Goal: Check status: Check status

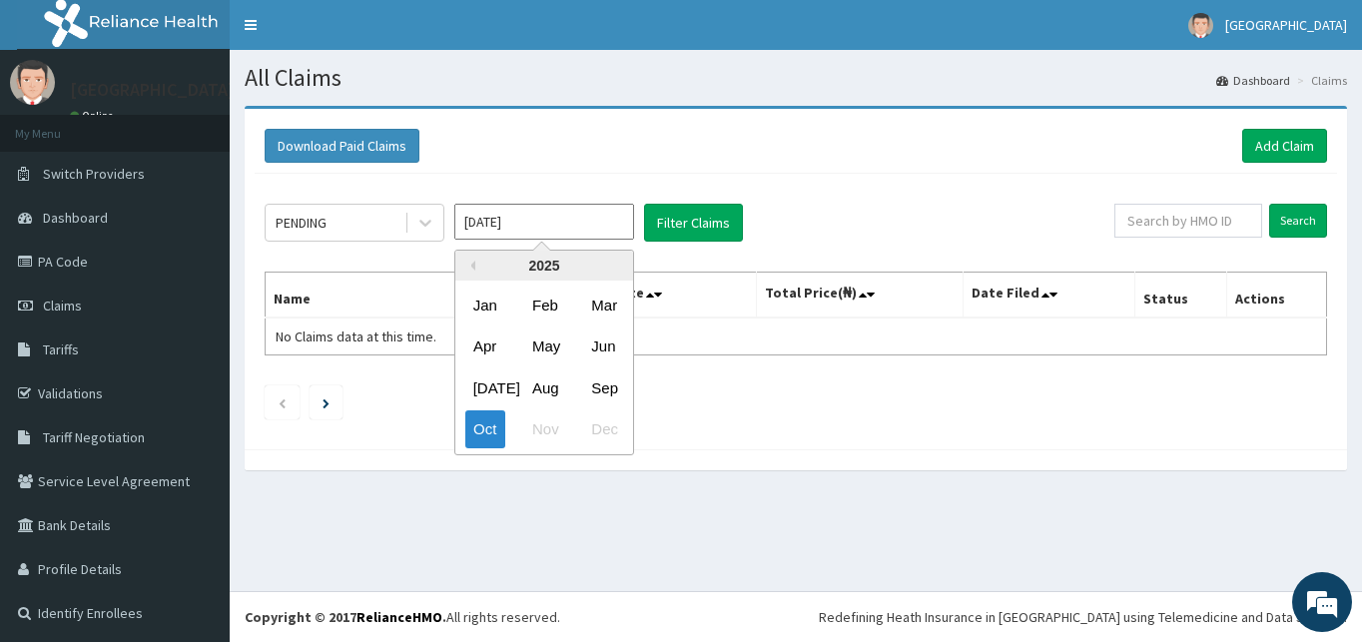
click at [612, 225] on input "[DATE]" at bounding box center [544, 222] width 180 height 36
click at [538, 394] on div "Aug" at bounding box center [544, 388] width 40 height 37
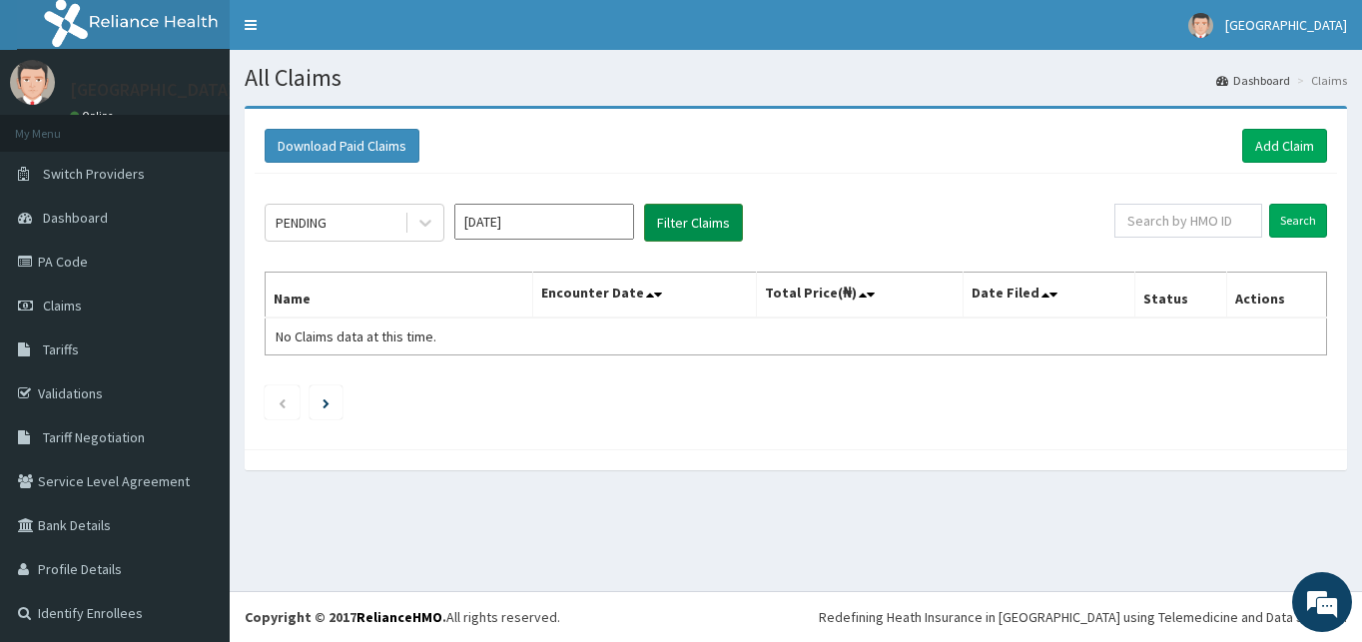
click at [702, 217] on button "Filter Claims" at bounding box center [693, 223] width 99 height 38
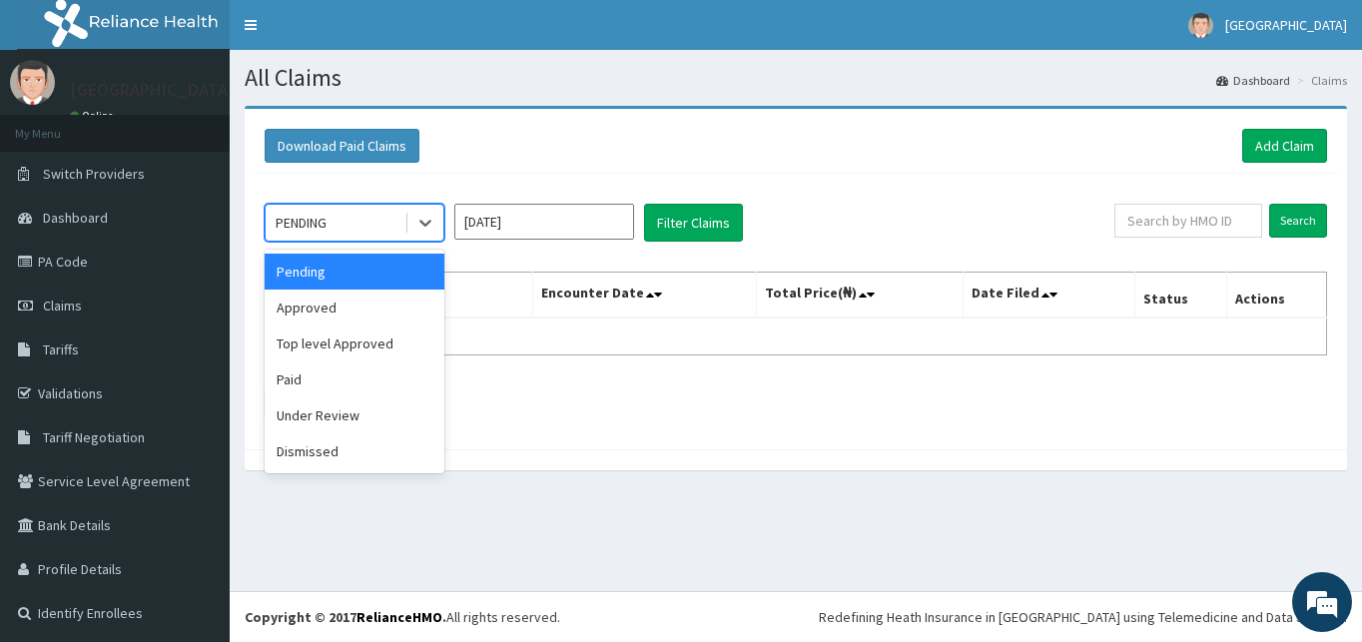
click at [327, 226] on div "PENDING" at bounding box center [301, 223] width 51 height 20
click at [320, 309] on div "Approved" at bounding box center [355, 308] width 180 height 36
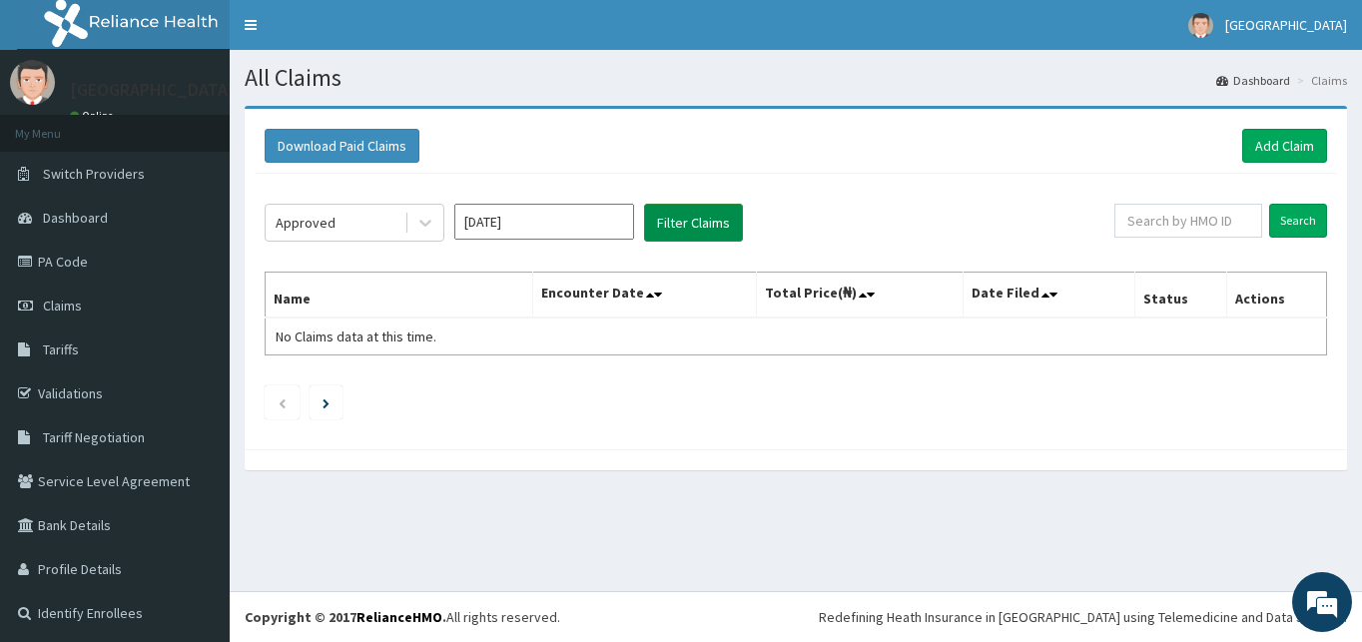
click at [672, 231] on button "Filter Claims" at bounding box center [693, 223] width 99 height 38
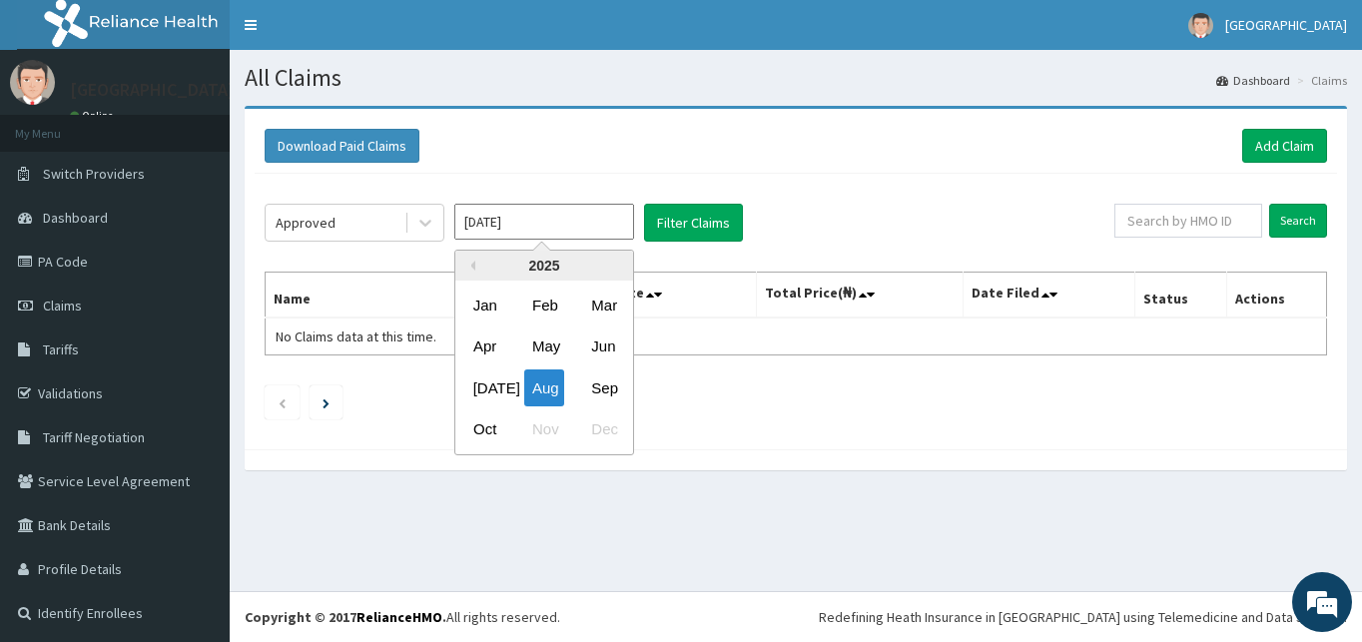
click at [524, 218] on input "Aug 2025" at bounding box center [544, 222] width 180 height 36
click at [604, 376] on div "Sep" at bounding box center [603, 388] width 40 height 37
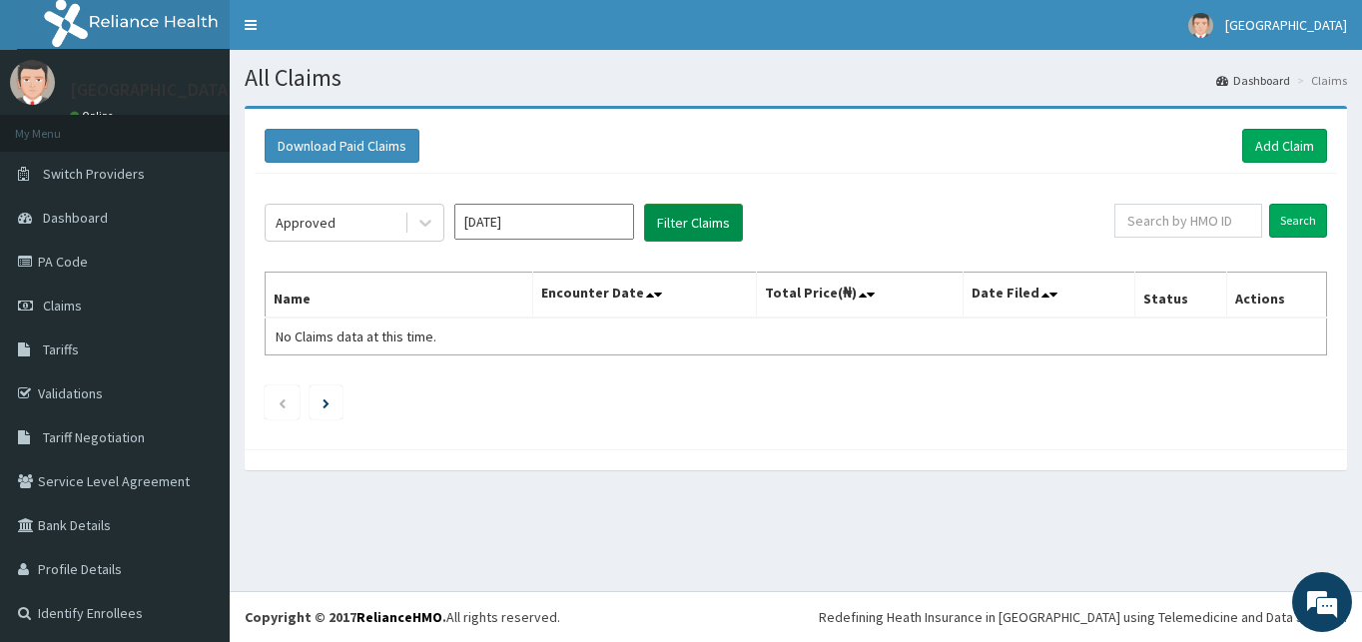
click at [694, 230] on button "Filter Claims" at bounding box center [693, 223] width 99 height 38
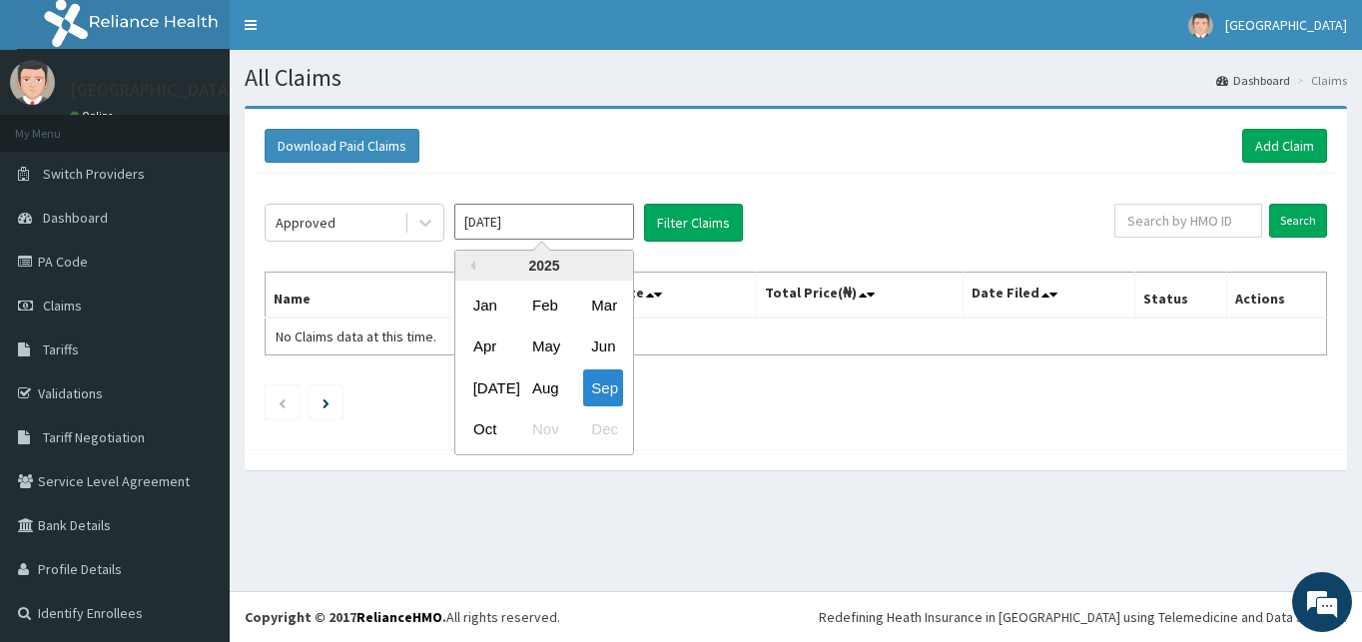
click at [577, 224] on input "Sep 2025" at bounding box center [544, 222] width 180 height 36
click at [482, 423] on div "Oct" at bounding box center [485, 429] width 40 height 37
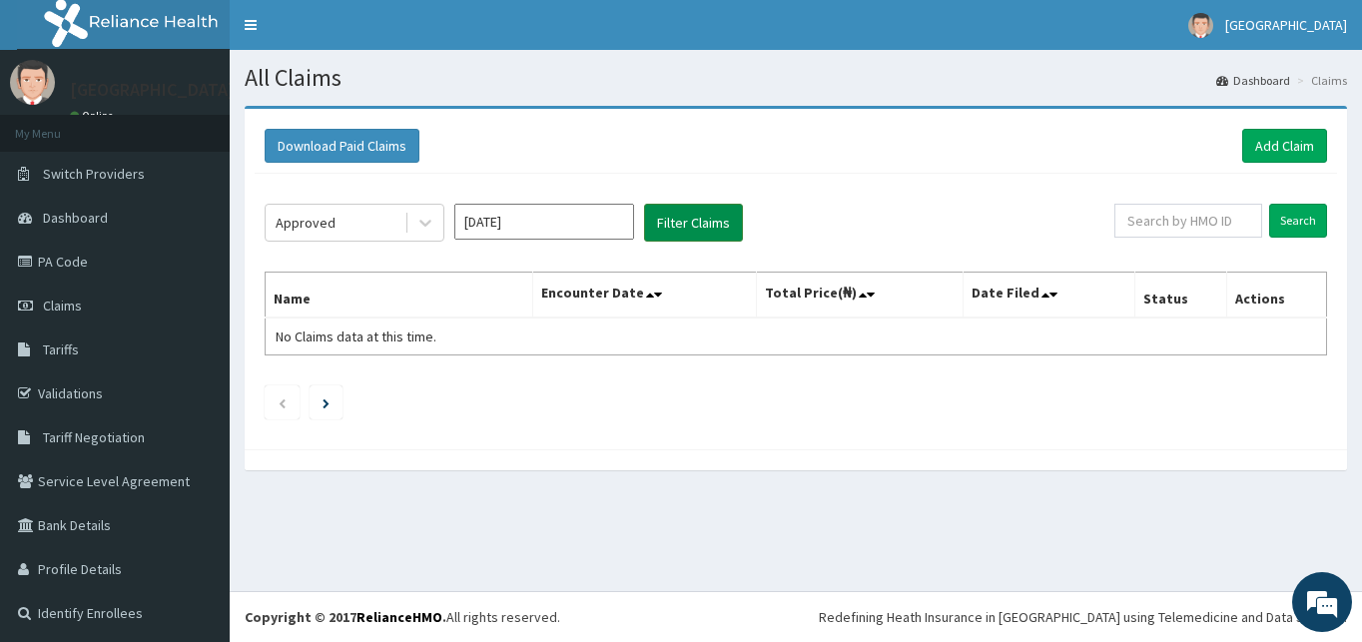
click at [670, 223] on button "Filter Claims" at bounding box center [693, 223] width 99 height 38
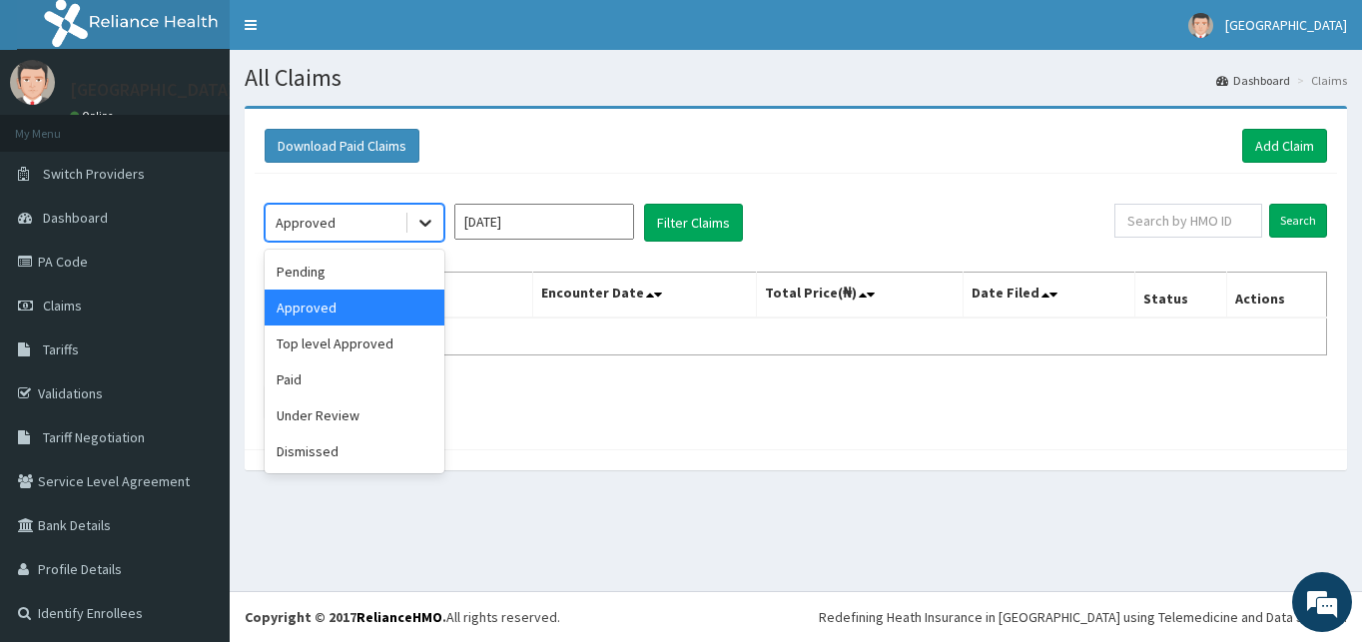
click at [426, 219] on icon at bounding box center [425, 223] width 20 height 20
click at [316, 268] on div "Pending" at bounding box center [355, 272] width 180 height 36
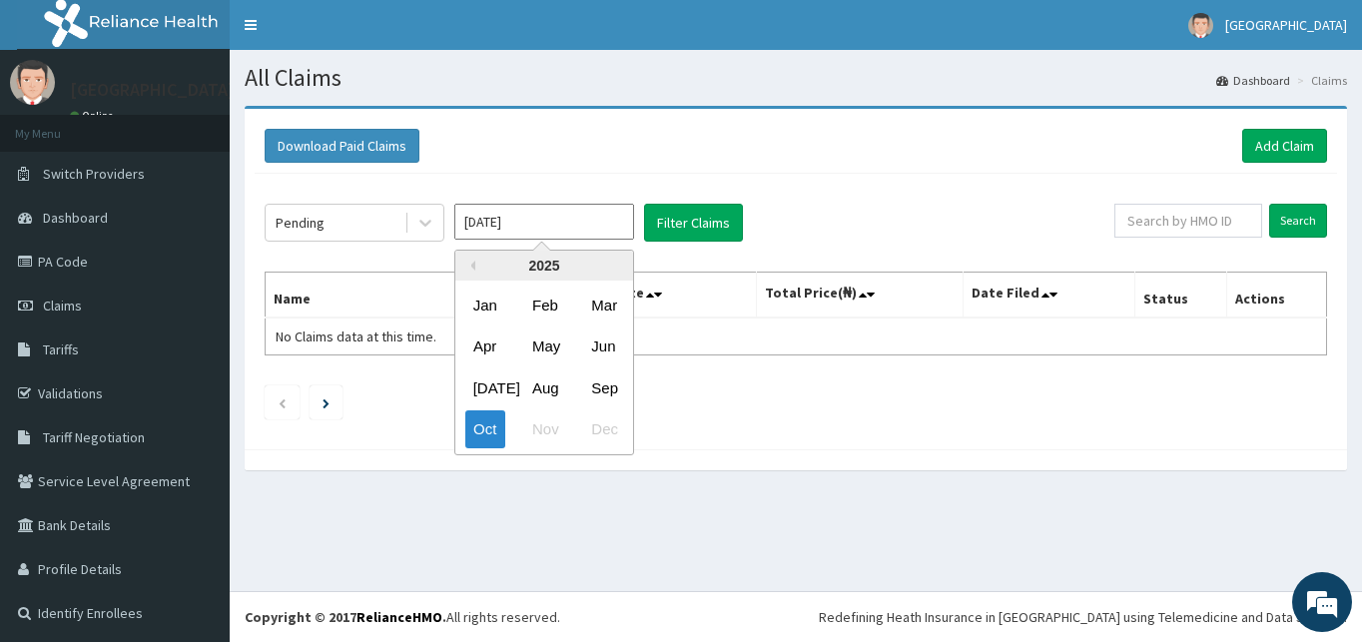
click at [586, 220] on input "[DATE]" at bounding box center [544, 222] width 180 height 36
click at [552, 382] on div "Aug" at bounding box center [544, 388] width 40 height 37
click at [538, 233] on input "Aug 2025" at bounding box center [544, 222] width 180 height 36
click at [599, 381] on div "Sep" at bounding box center [603, 388] width 40 height 37
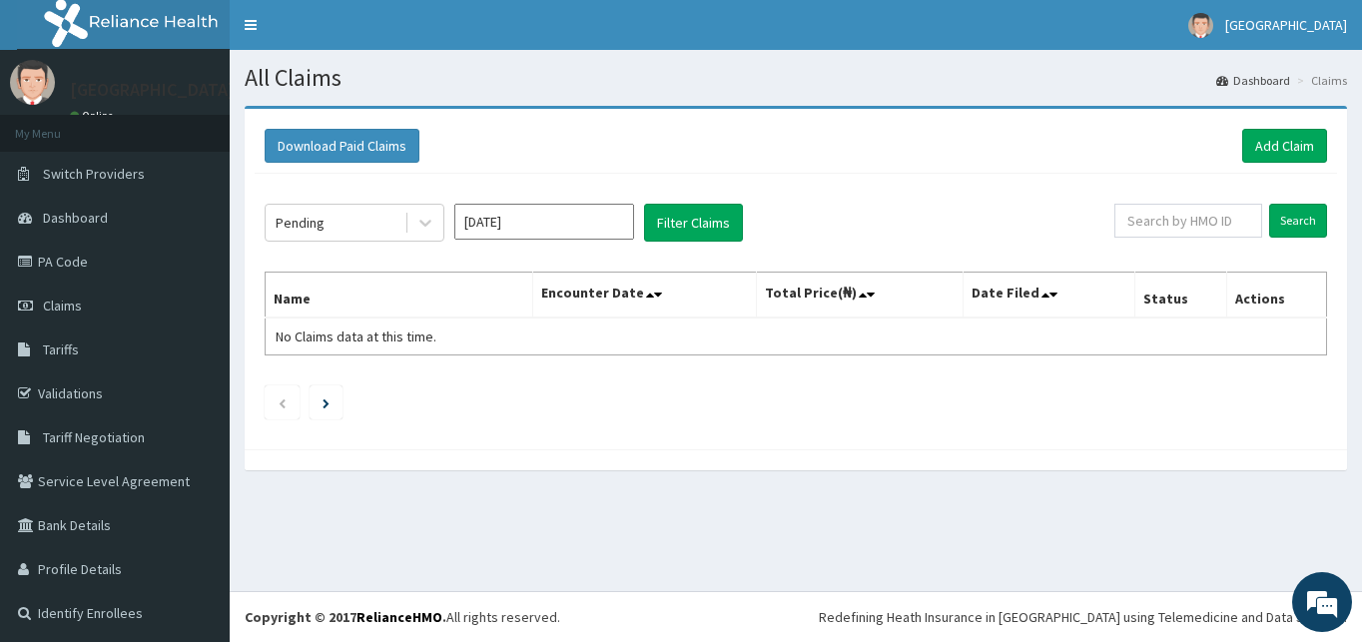
click at [707, 200] on div "Pending Sep 2025 Filter Claims Search Name Encounter Date Total Price(₦) Date F…" at bounding box center [796, 307] width 1083 height 266
click at [705, 215] on button "Filter Claims" at bounding box center [693, 223] width 99 height 38
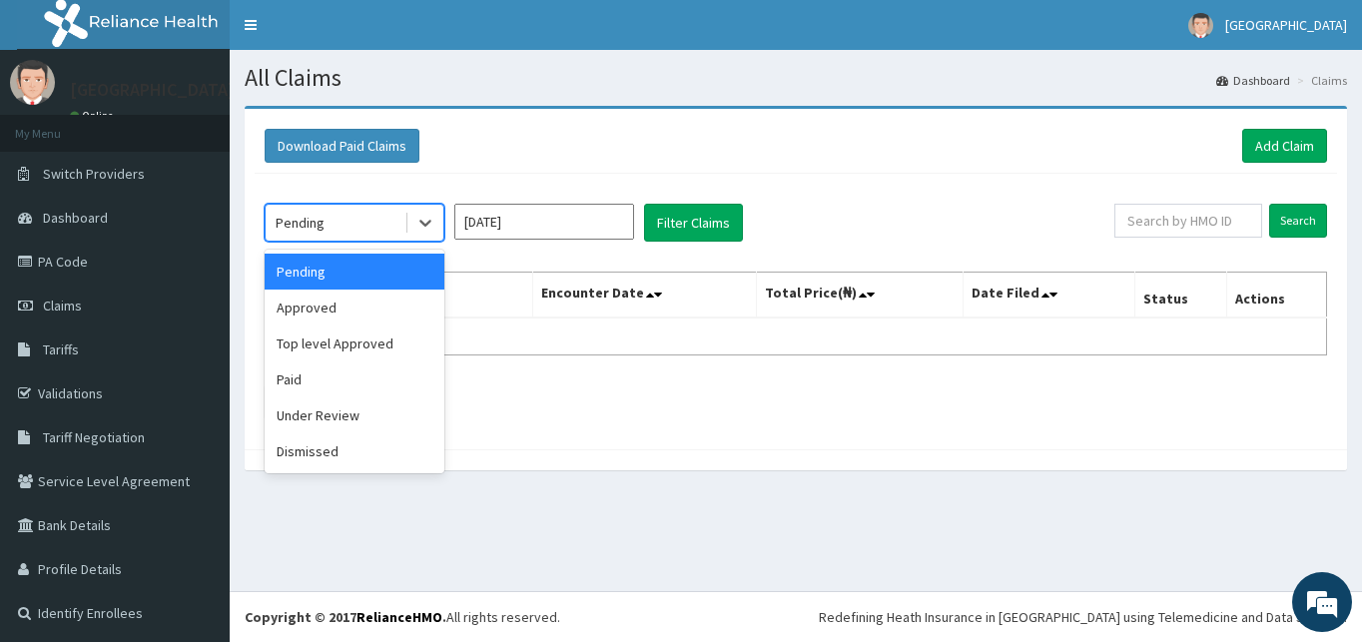
click at [374, 217] on div "Pending" at bounding box center [335, 223] width 139 height 32
click at [317, 371] on div "Paid" at bounding box center [355, 380] width 180 height 36
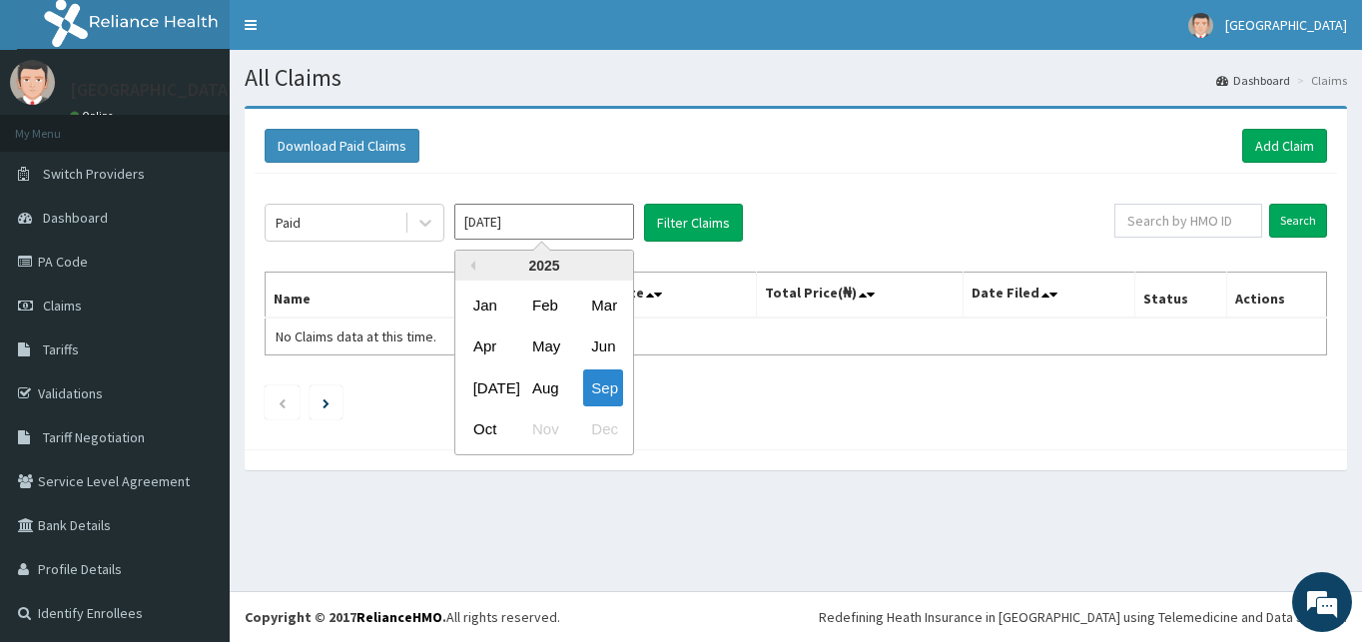
click at [572, 223] on input "Sep 2025" at bounding box center [544, 222] width 180 height 36
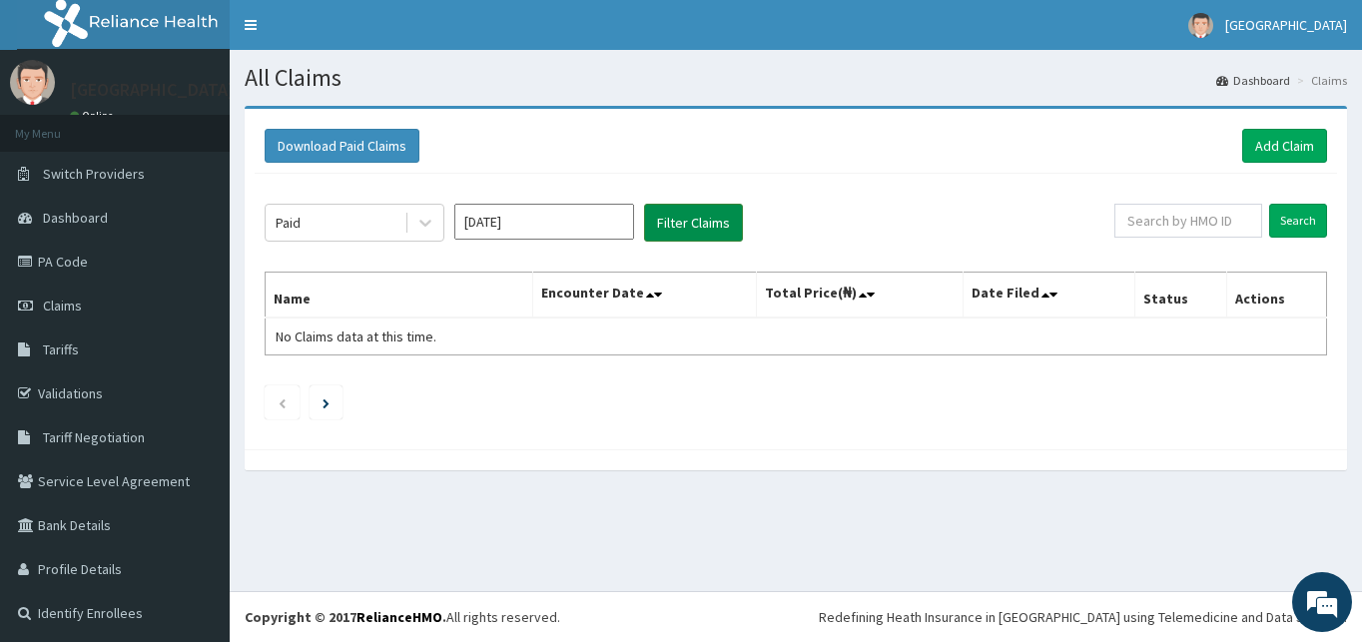
click at [676, 224] on button "Filter Claims" at bounding box center [693, 223] width 99 height 38
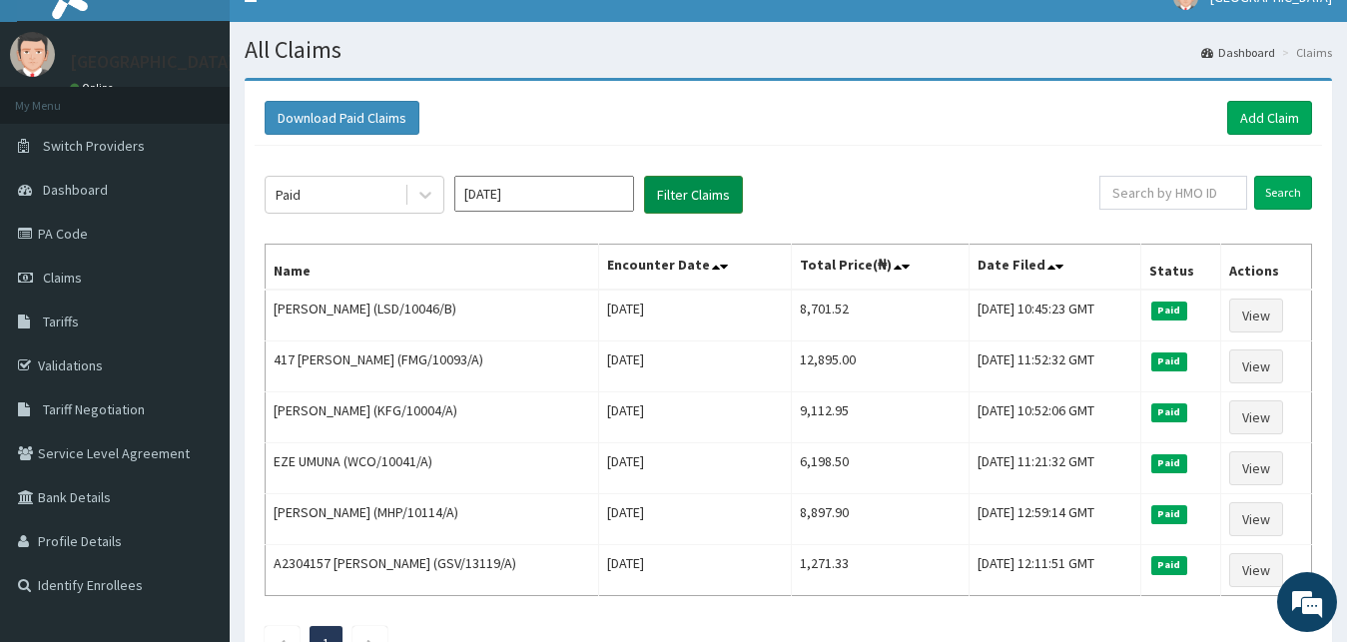
scroll to position [26, 0]
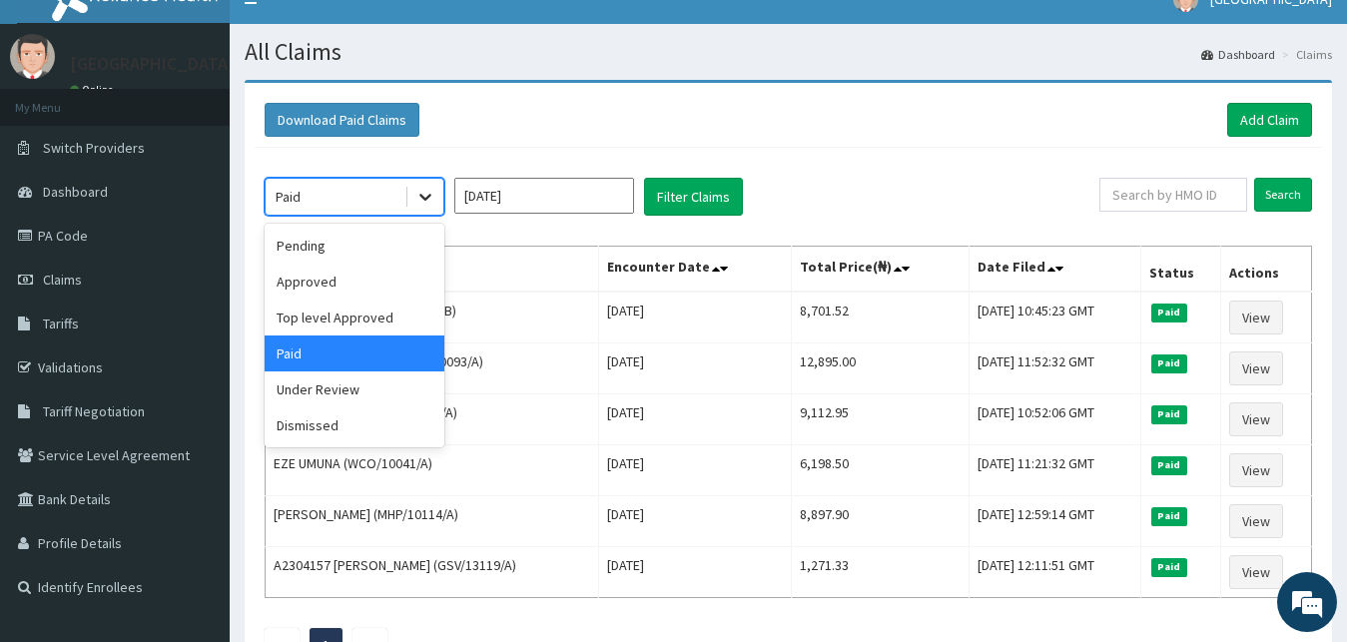
click at [427, 191] on icon at bounding box center [425, 197] width 20 height 20
click at [360, 242] on div "Pending" at bounding box center [355, 246] width 180 height 36
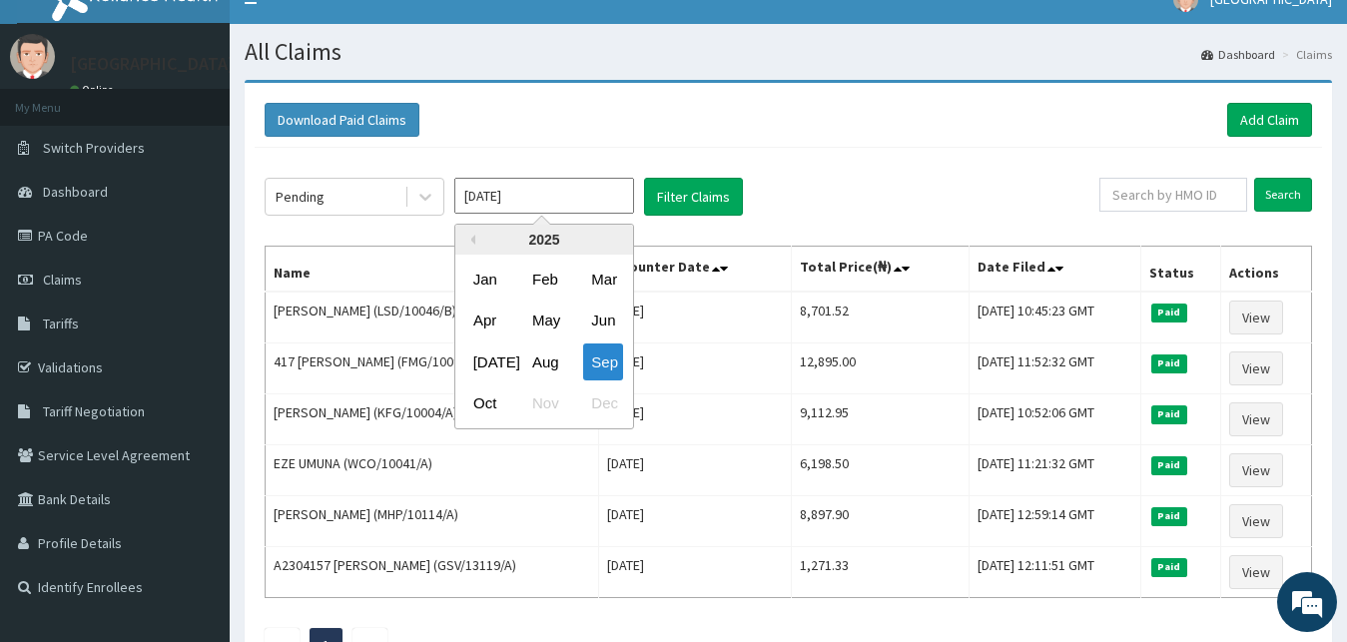
click at [494, 190] on input "Sep 2025" at bounding box center [544, 196] width 180 height 36
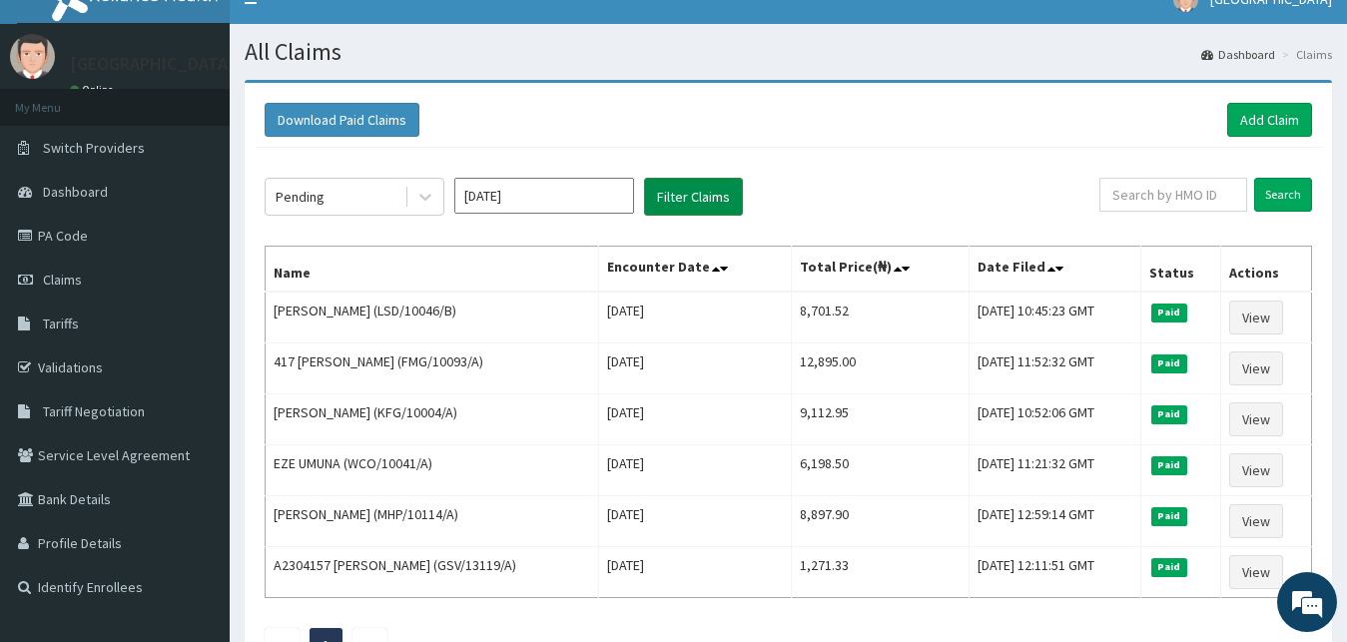
click at [668, 191] on button "Filter Claims" at bounding box center [693, 197] width 99 height 38
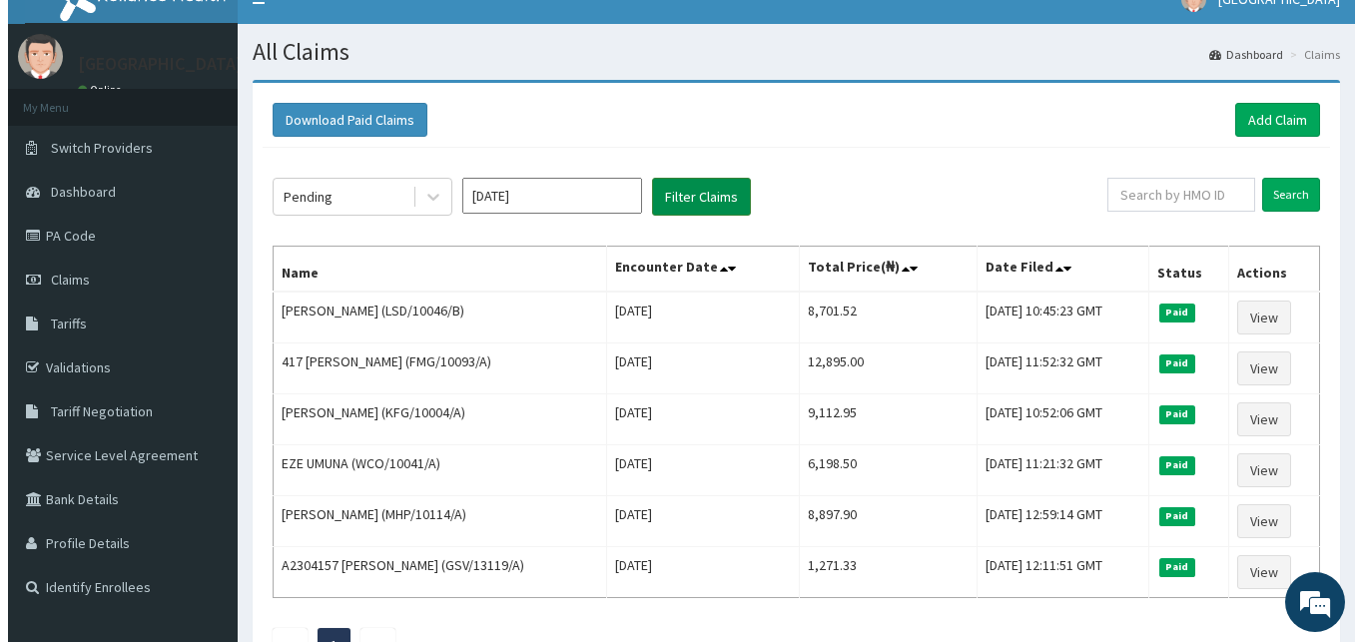
scroll to position [0, 0]
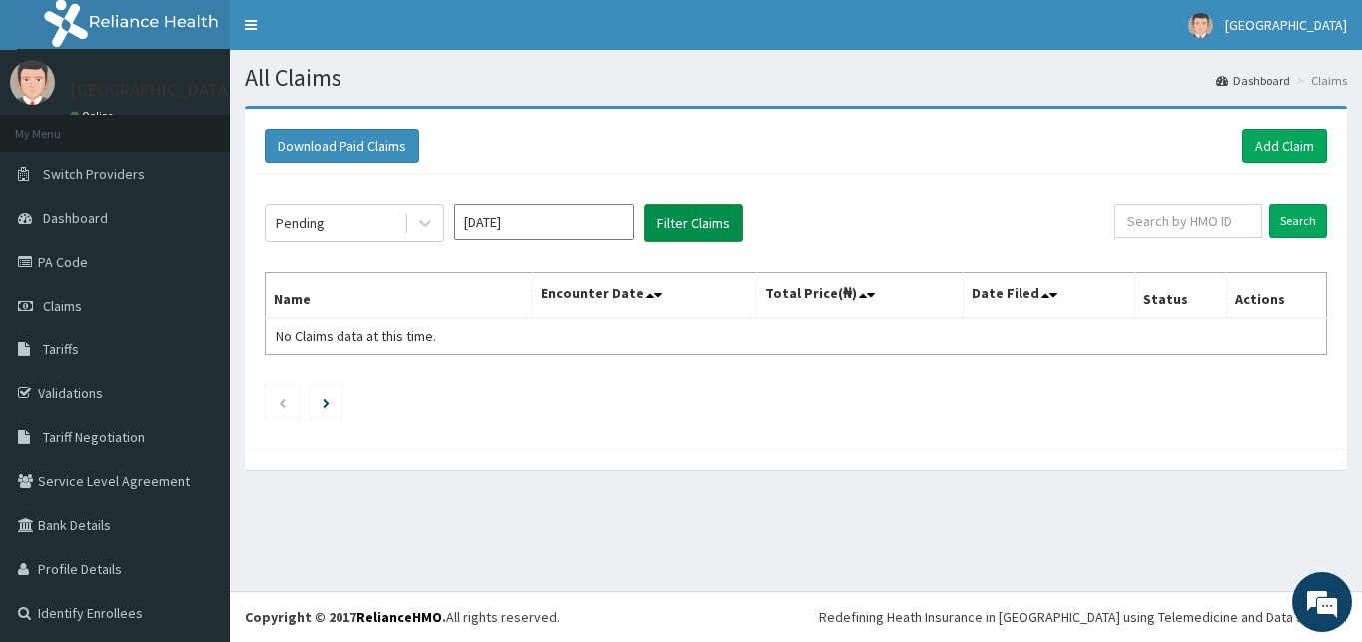
click at [668, 191] on div "Pending Sep 2025 Filter Claims Search Name Encounter Date Total Price(₦) Date F…" at bounding box center [796, 307] width 1083 height 266
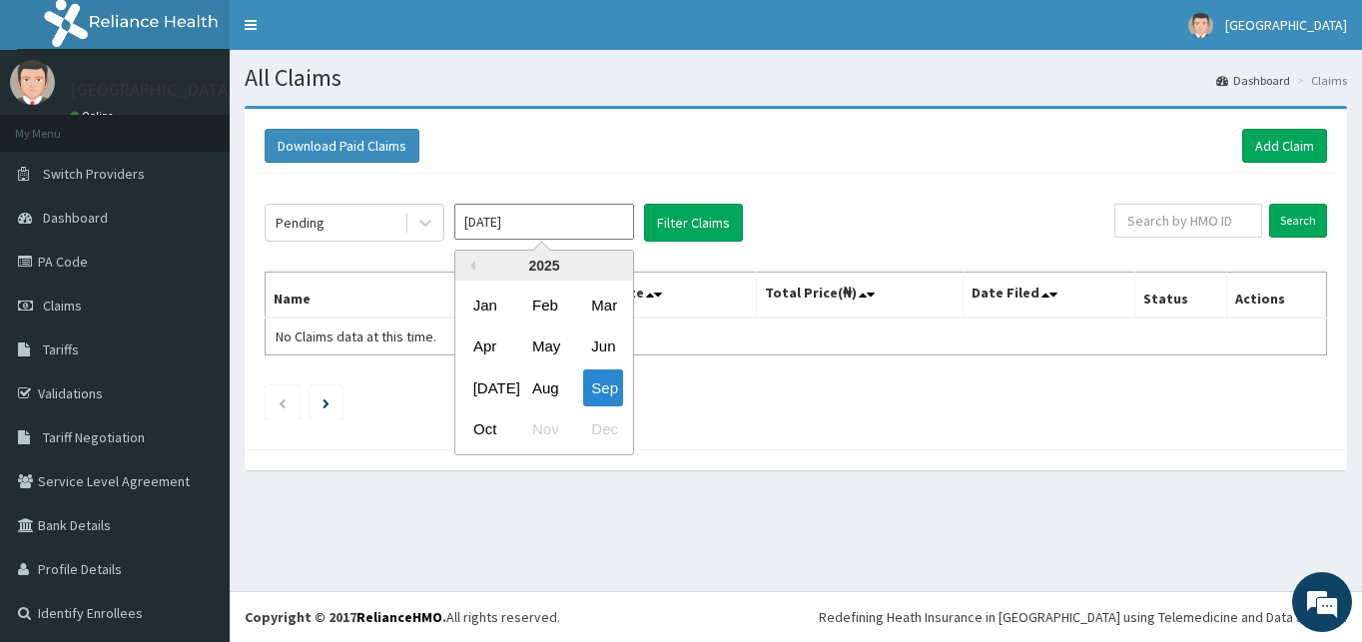
click at [568, 217] on input "Sep 2025" at bounding box center [544, 222] width 180 height 36
click at [491, 429] on div "Oct" at bounding box center [485, 429] width 40 height 37
type input "[DATE]"
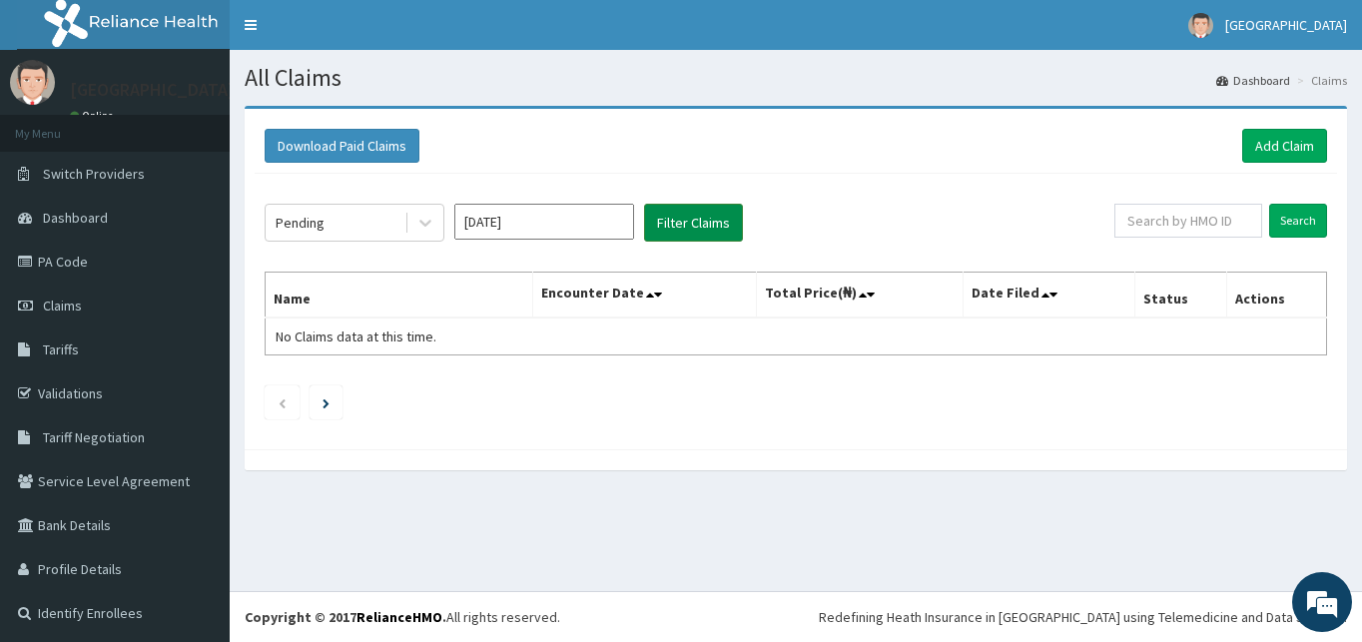
click at [650, 231] on button "Filter Claims" at bounding box center [693, 223] width 99 height 38
click at [672, 225] on button "Filter Claims" at bounding box center [693, 223] width 99 height 38
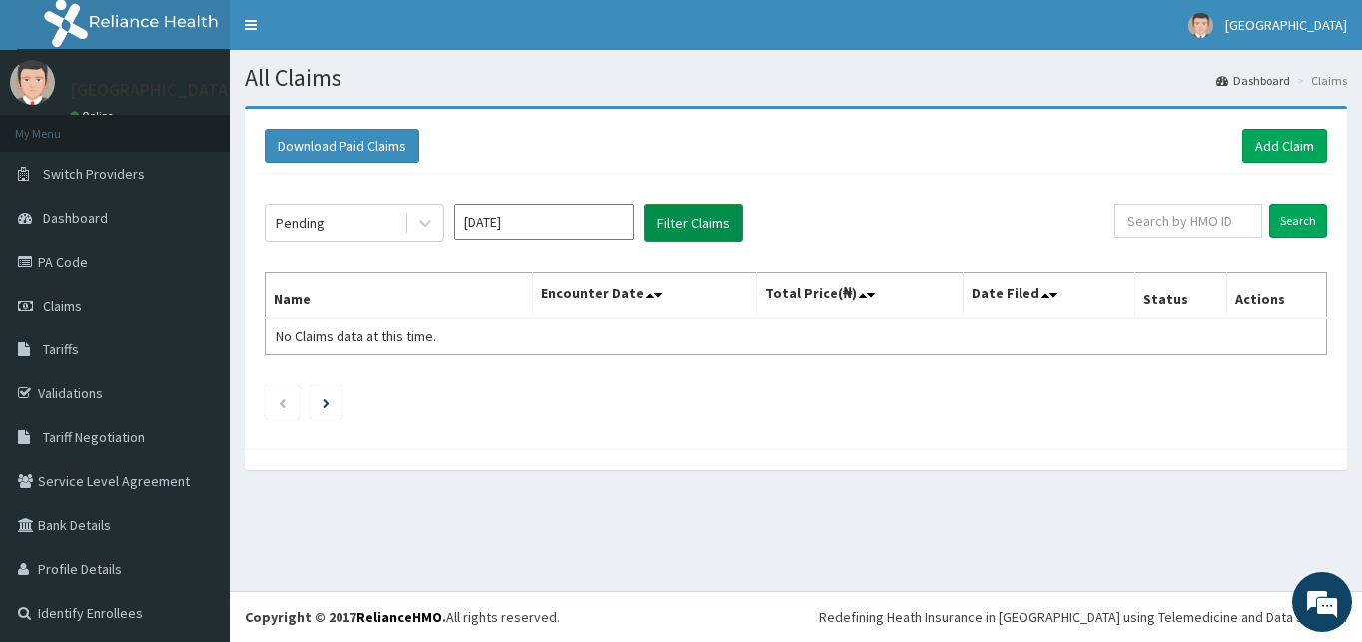
click at [672, 225] on button "Filter Claims" at bounding box center [693, 223] width 99 height 38
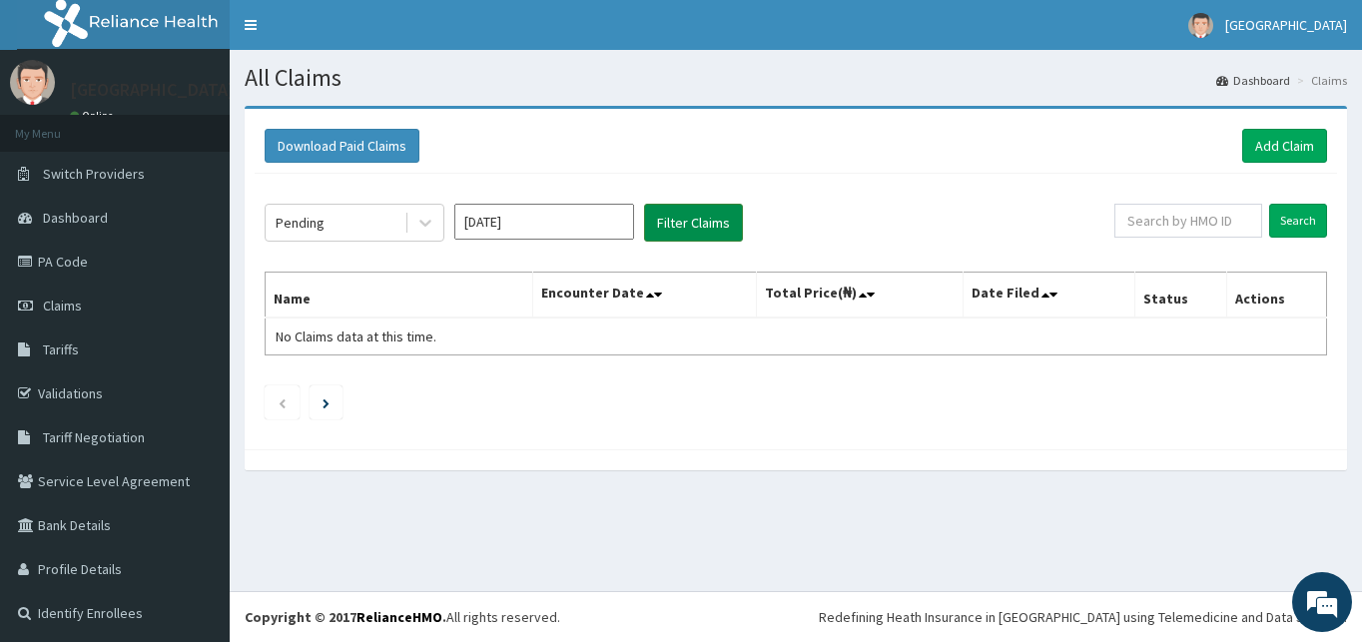
click at [672, 225] on button "Filter Claims" at bounding box center [693, 223] width 99 height 38
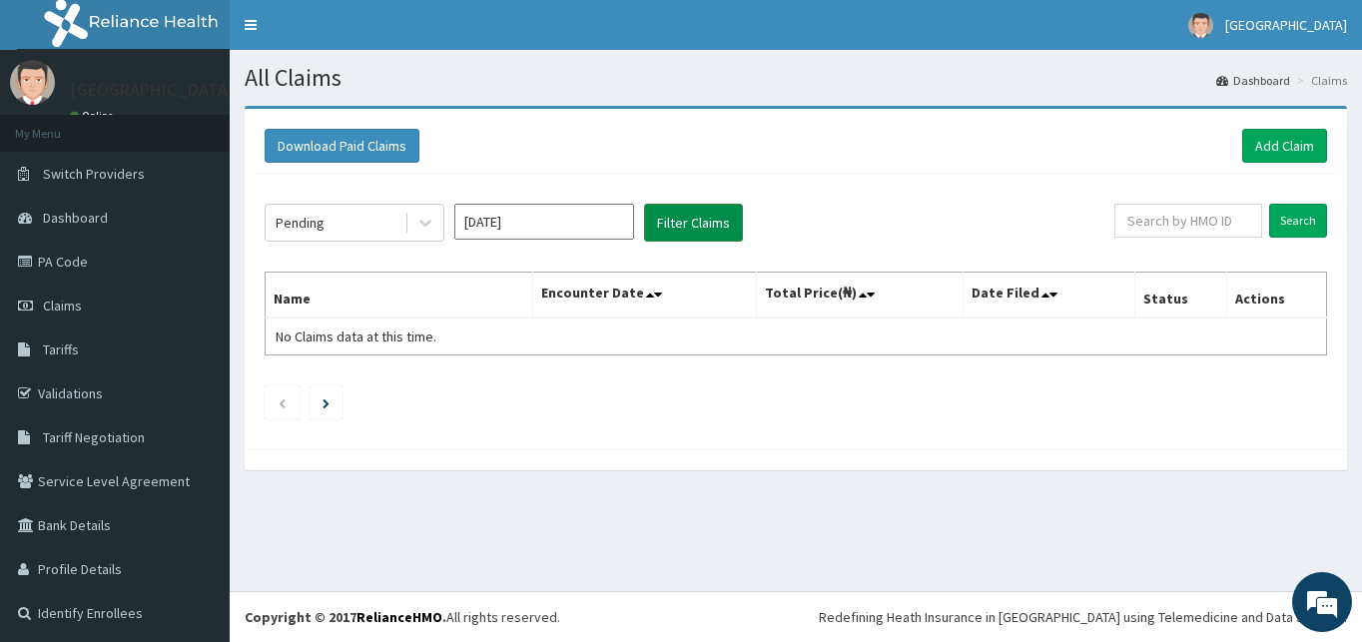
click at [672, 225] on button "Filter Claims" at bounding box center [693, 223] width 99 height 38
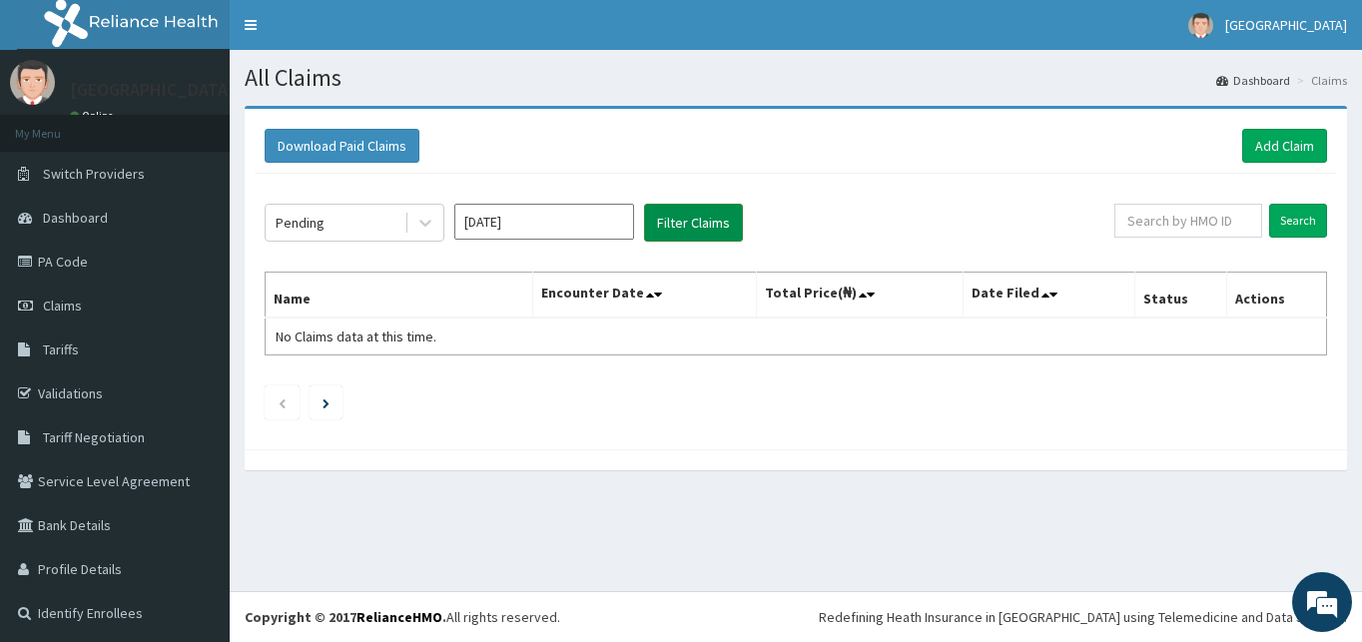
click at [672, 225] on button "Filter Claims" at bounding box center [693, 223] width 99 height 38
click at [698, 217] on button "Filter Claims" at bounding box center [693, 223] width 99 height 38
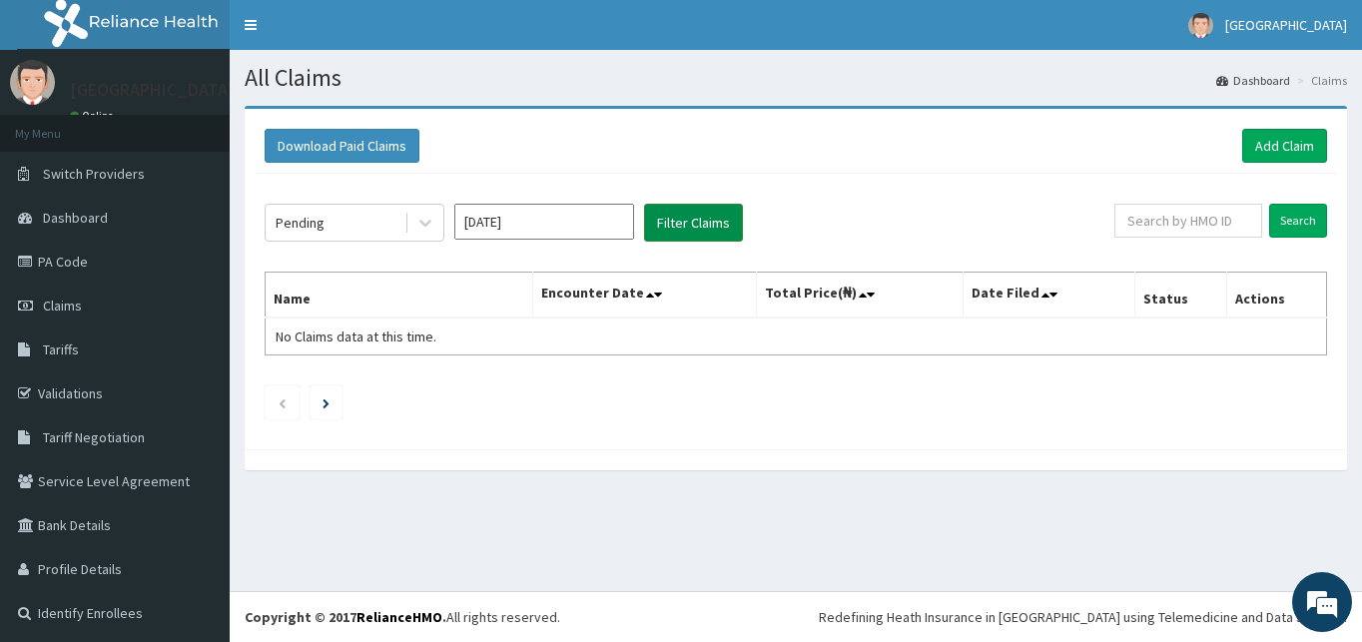
click at [698, 217] on button "Filter Claims" at bounding box center [693, 223] width 99 height 38
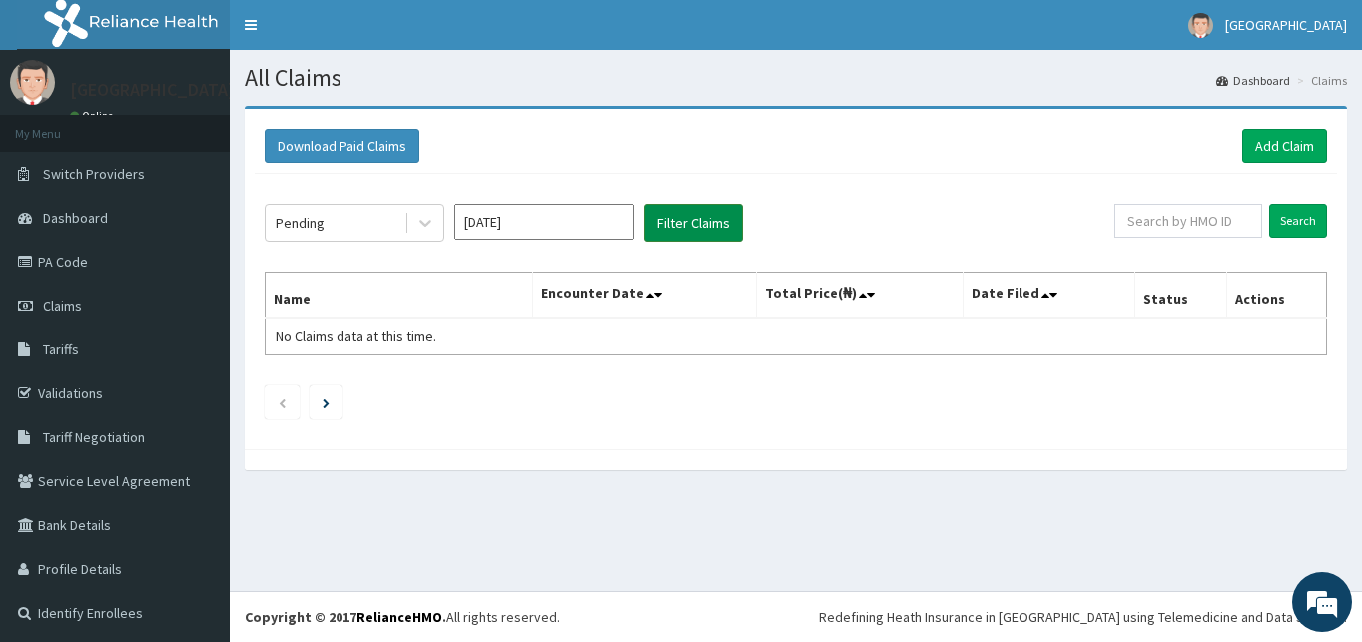
click at [698, 217] on button "Filter Claims" at bounding box center [693, 223] width 99 height 38
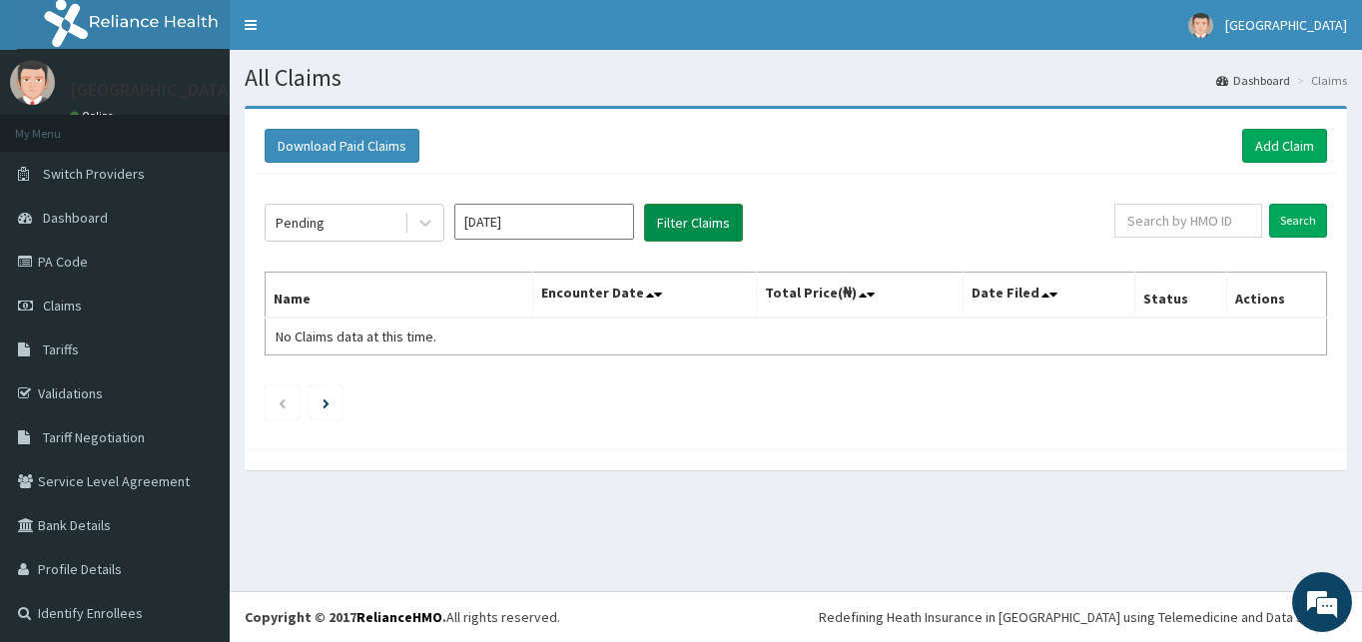
click at [698, 217] on button "Filter Claims" at bounding box center [693, 223] width 99 height 38
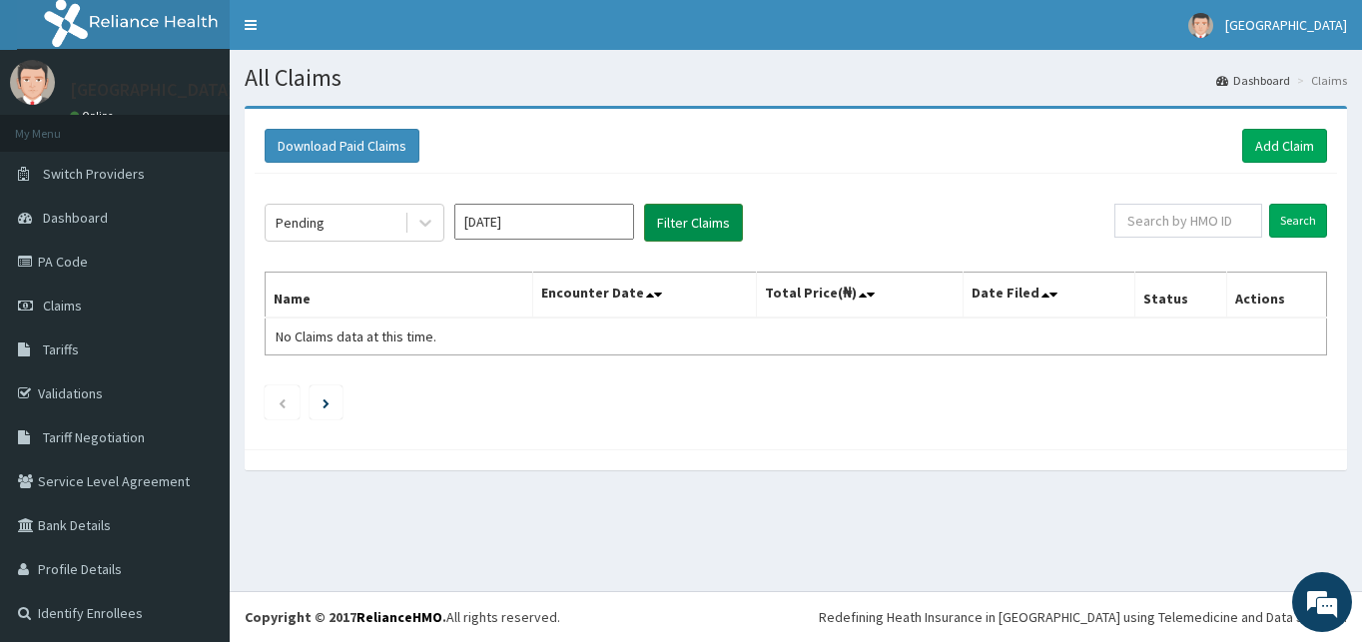
click at [698, 217] on button "Filter Claims" at bounding box center [693, 223] width 99 height 38
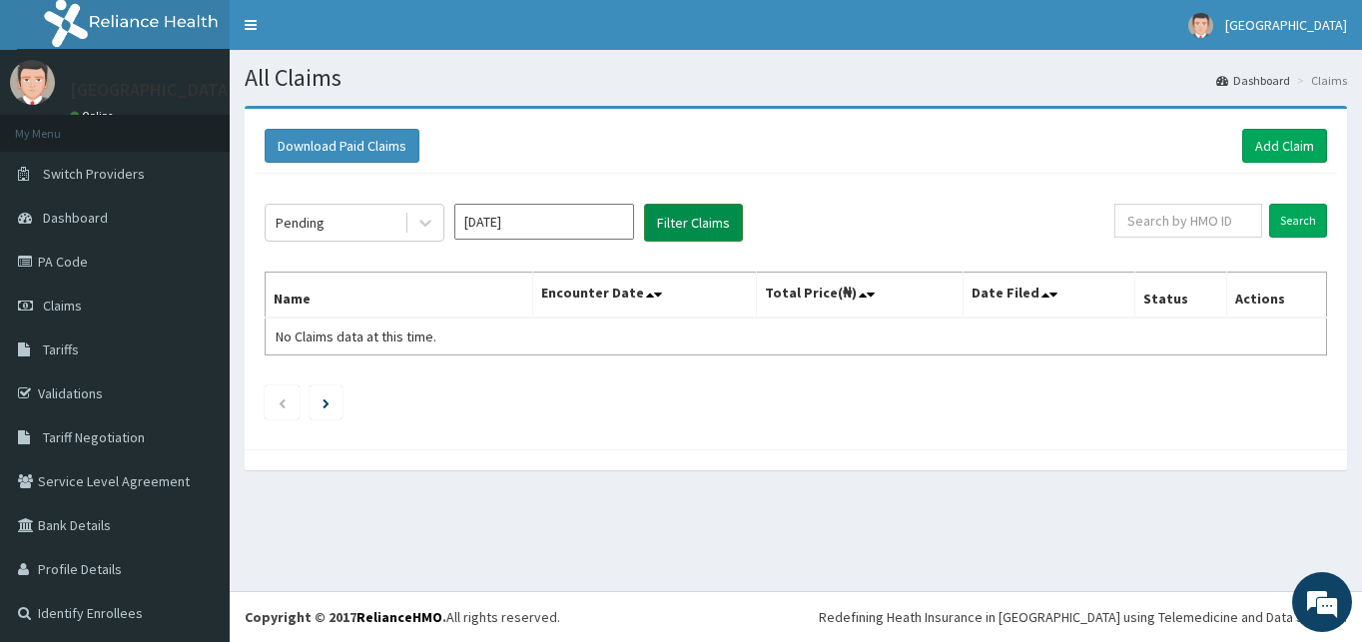
click at [698, 217] on button "Filter Claims" at bounding box center [693, 223] width 99 height 38
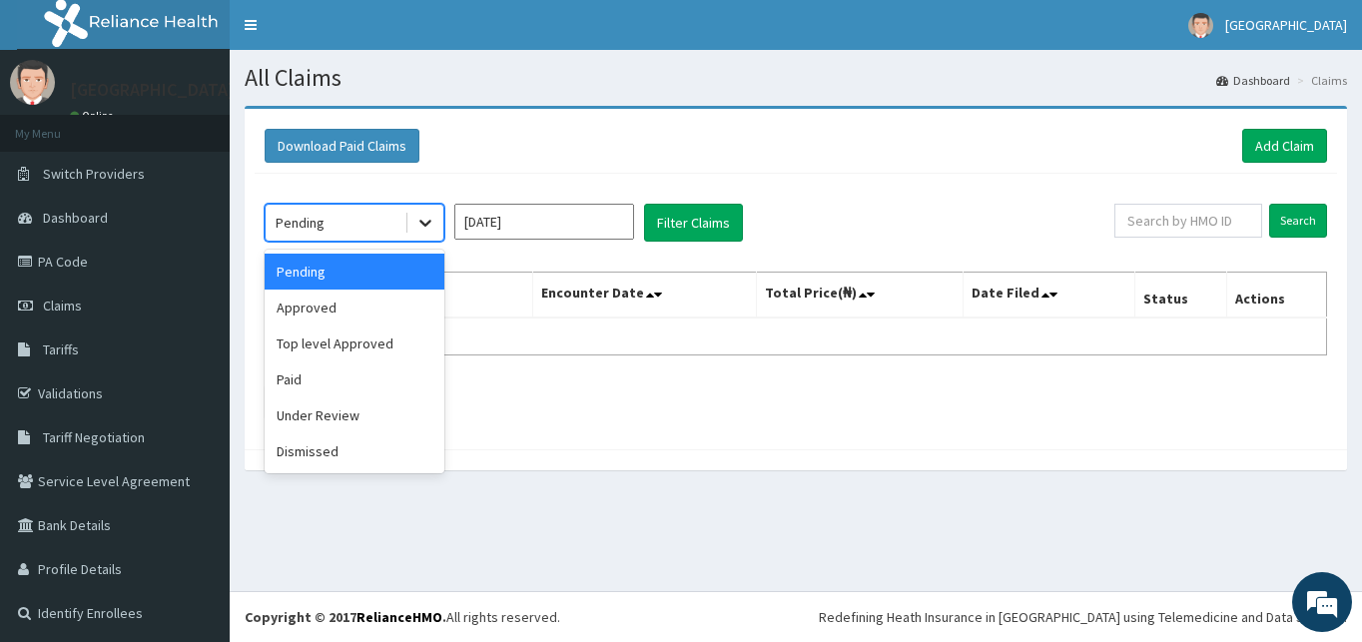
click at [421, 217] on icon at bounding box center [425, 223] width 20 height 20
click at [330, 438] on div "Dismissed" at bounding box center [355, 451] width 180 height 36
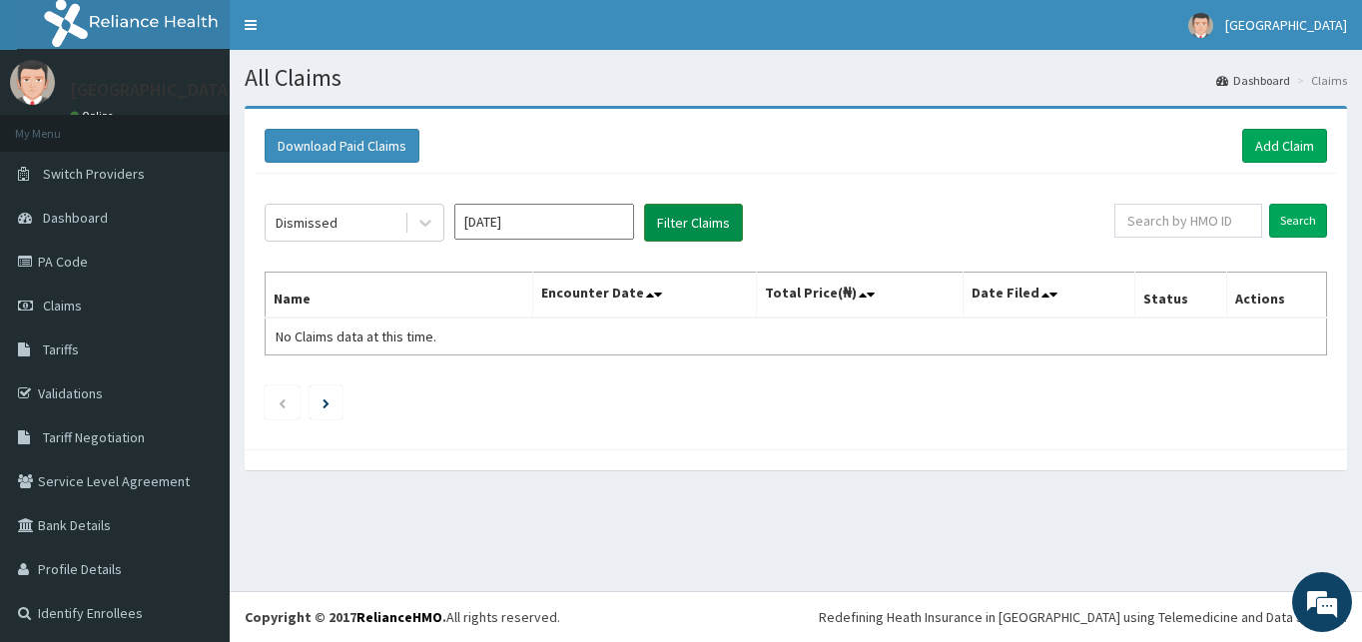
click at [644, 220] on button "Filter Claims" at bounding box center [693, 223] width 99 height 38
click at [671, 219] on button "Filter Claims" at bounding box center [693, 223] width 99 height 38
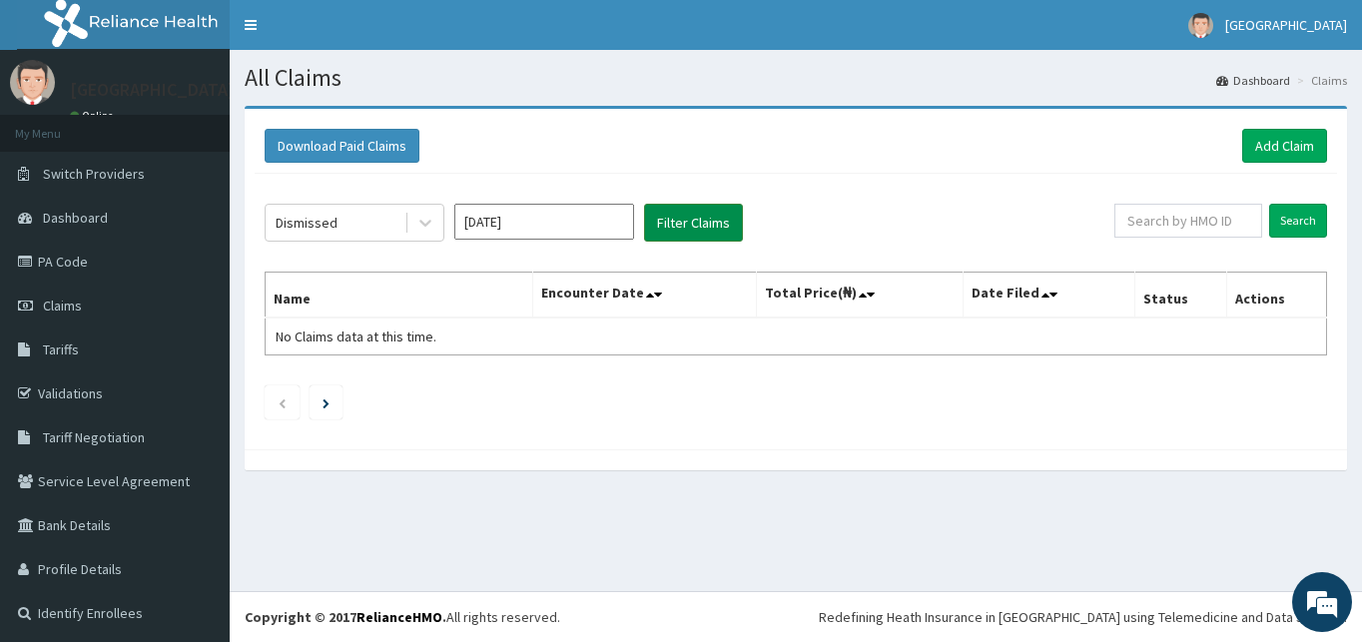
click at [671, 219] on button "Filter Claims" at bounding box center [693, 223] width 99 height 38
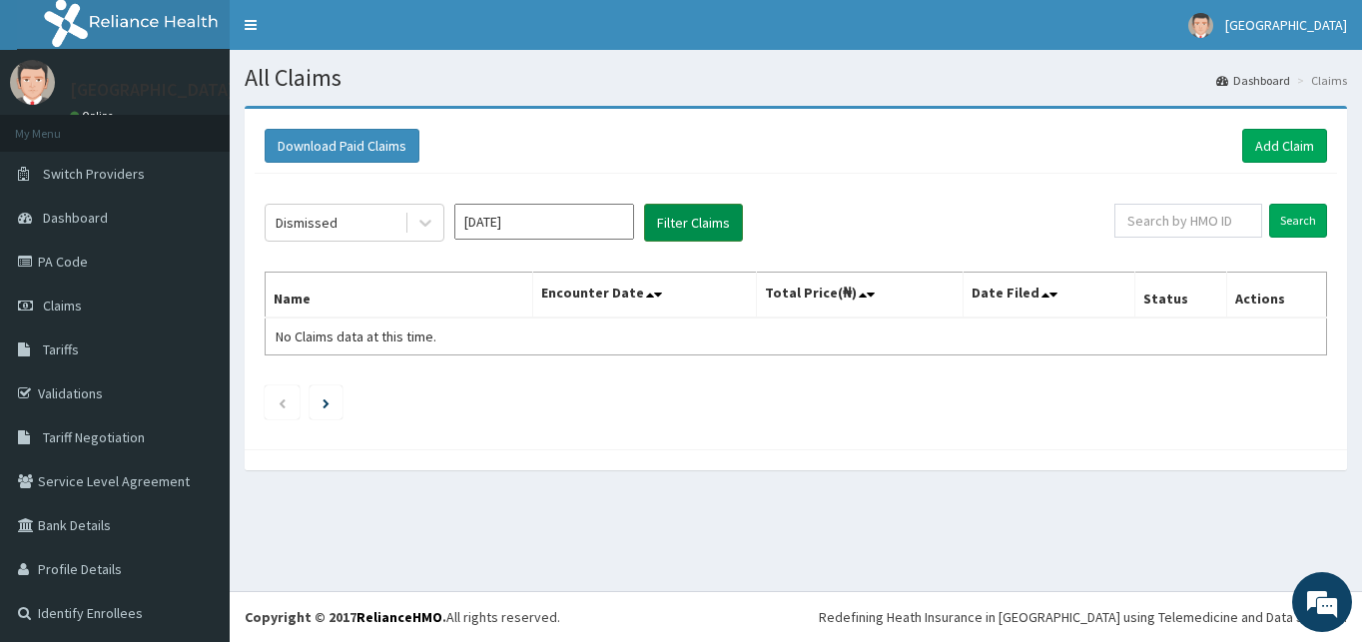
click at [671, 219] on button "Filter Claims" at bounding box center [693, 223] width 99 height 38
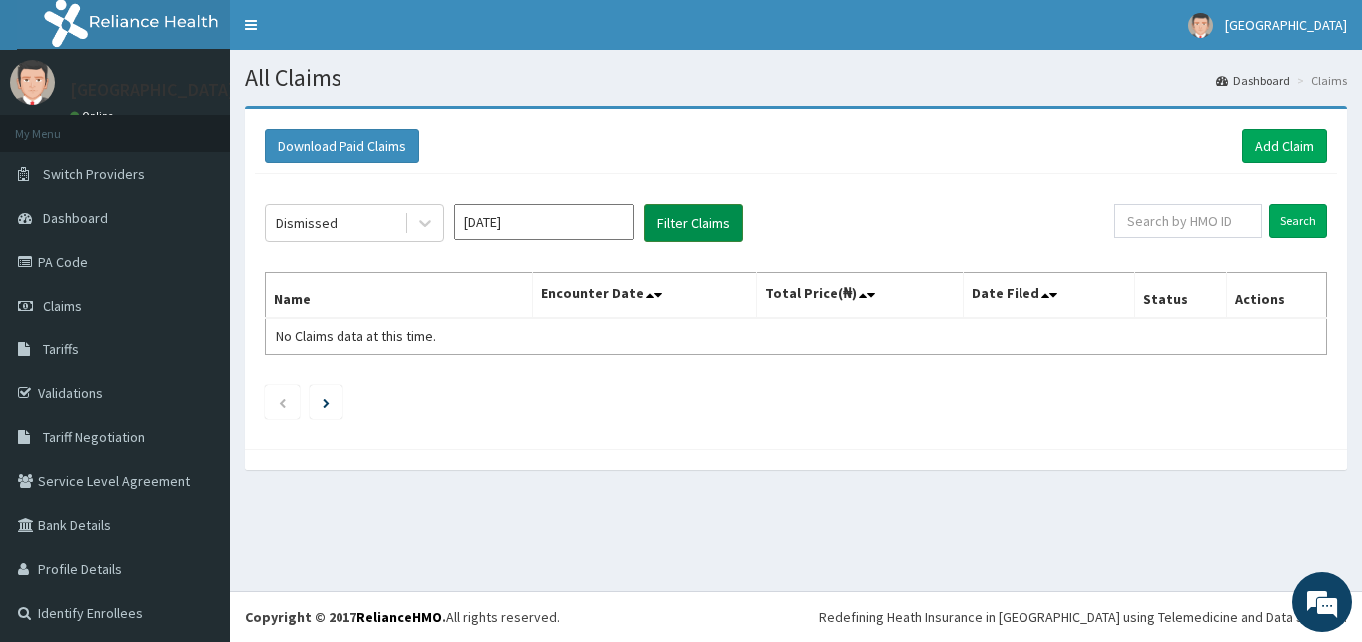
click at [671, 219] on button "Filter Claims" at bounding box center [693, 223] width 99 height 38
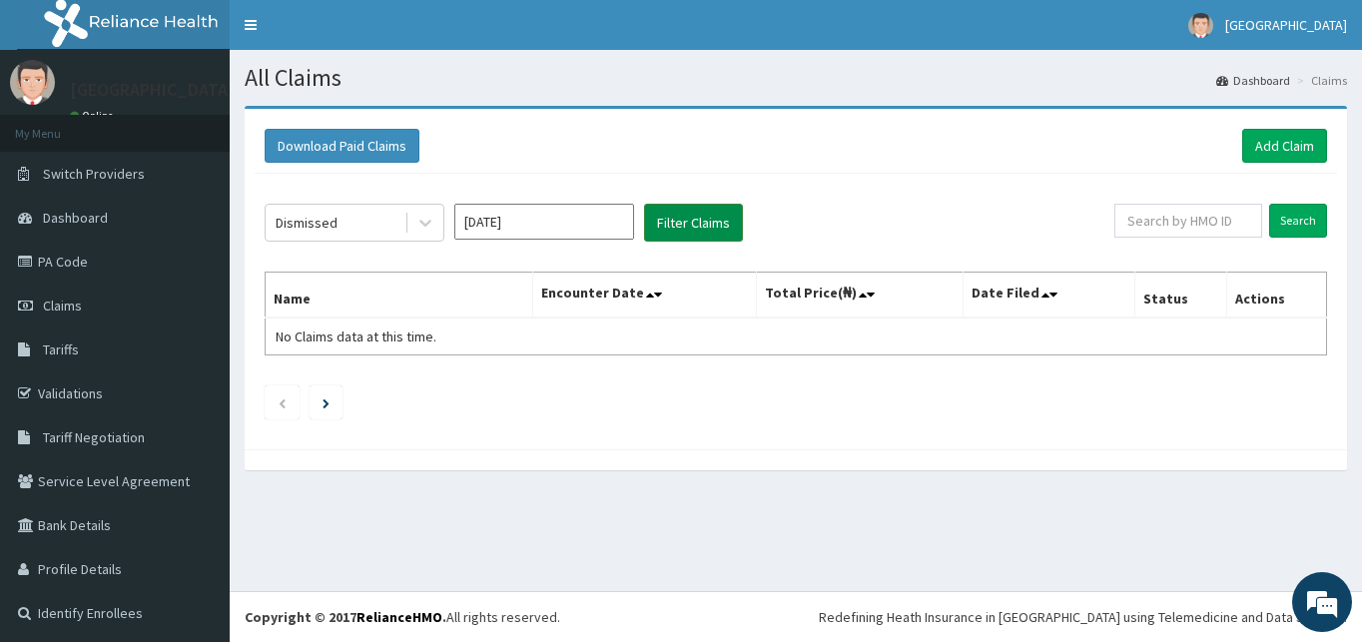
click at [671, 219] on button "Filter Claims" at bounding box center [693, 223] width 99 height 38
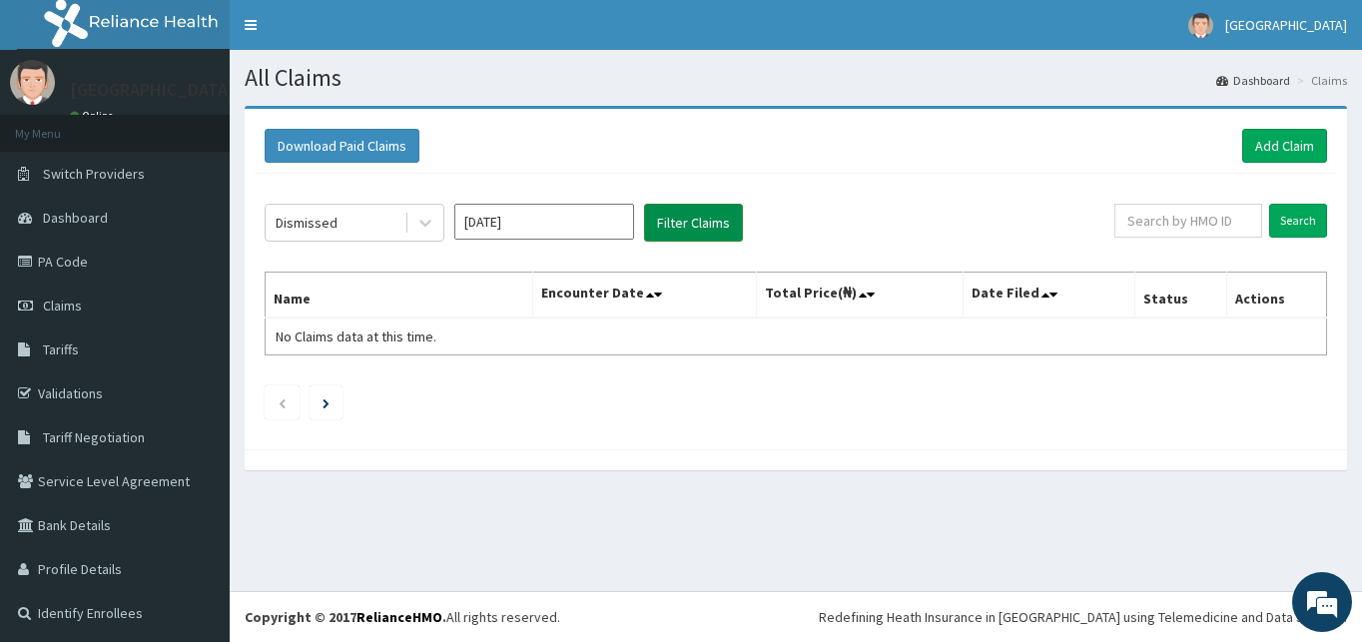
click at [671, 219] on button "Filter Claims" at bounding box center [693, 223] width 99 height 38
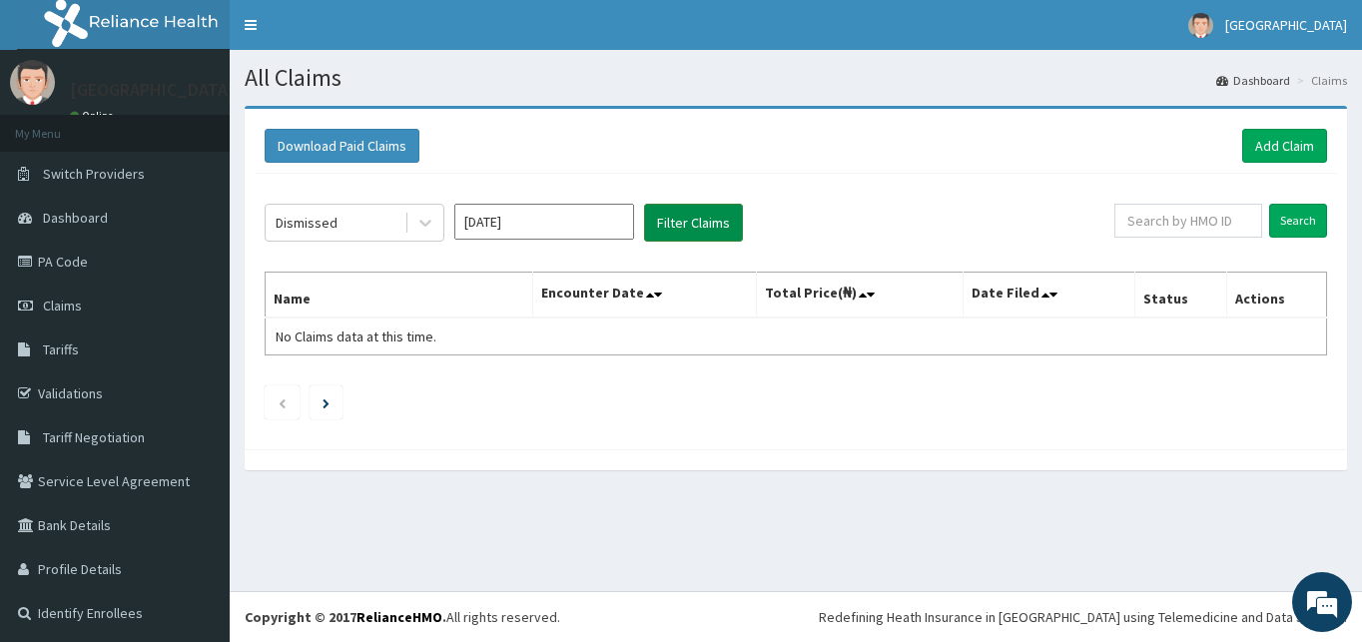
click at [671, 219] on button "Filter Claims" at bounding box center [693, 223] width 99 height 38
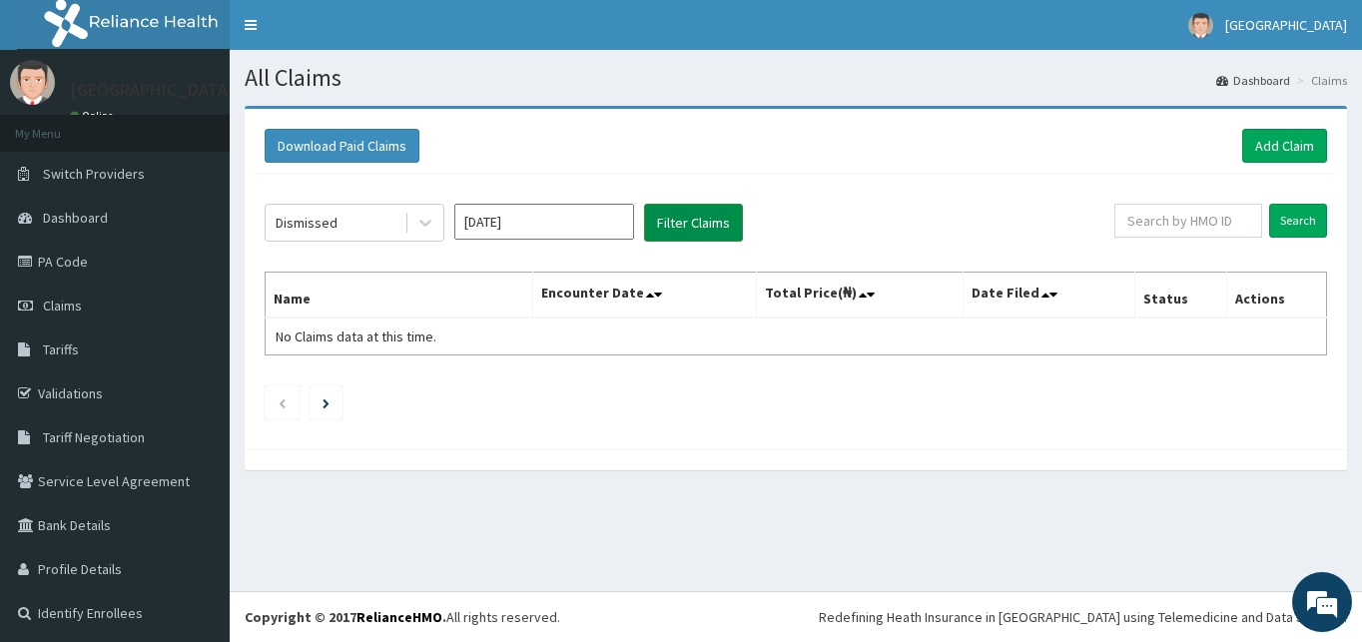
click at [671, 219] on button "Filter Claims" at bounding box center [693, 223] width 99 height 38
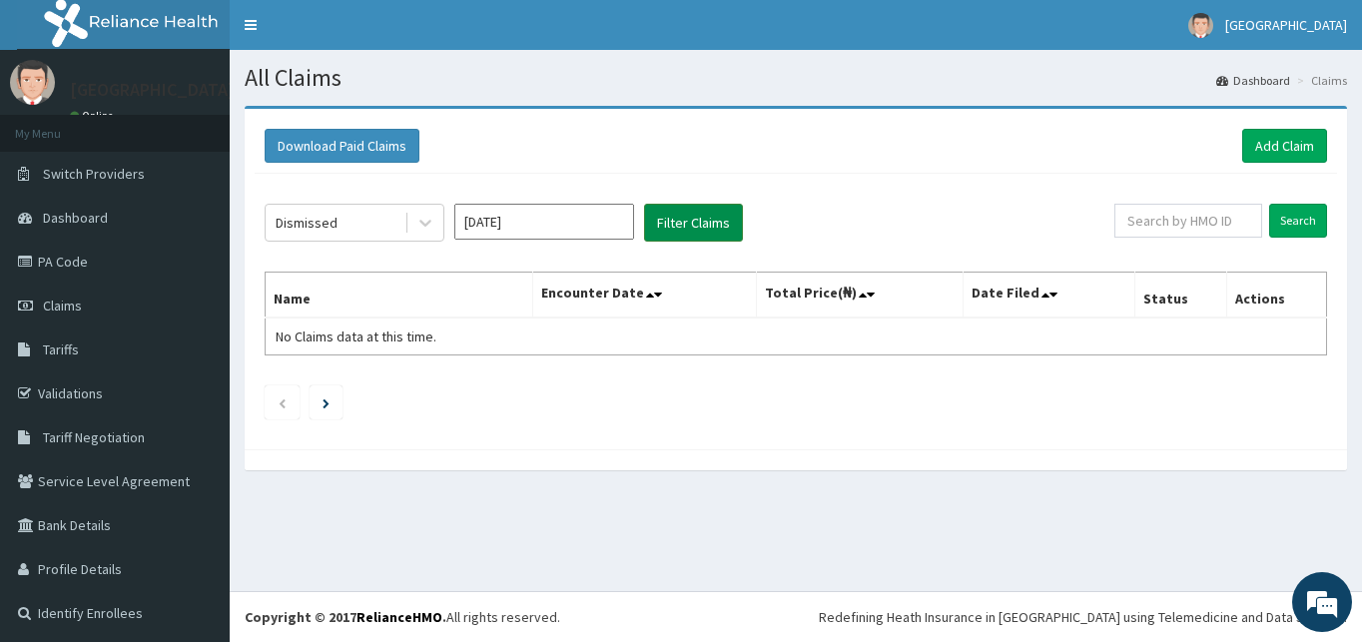
click at [671, 219] on button "Filter Claims" at bounding box center [693, 223] width 99 height 38
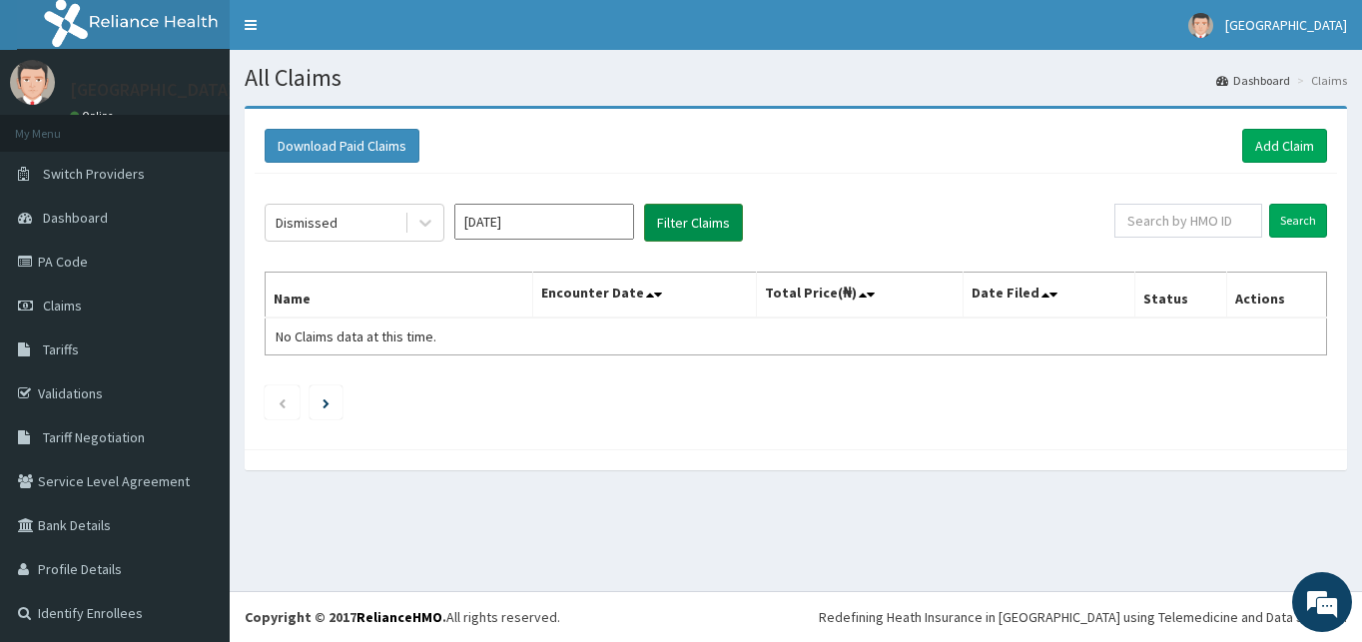
click at [671, 219] on button "Filter Claims" at bounding box center [693, 223] width 99 height 38
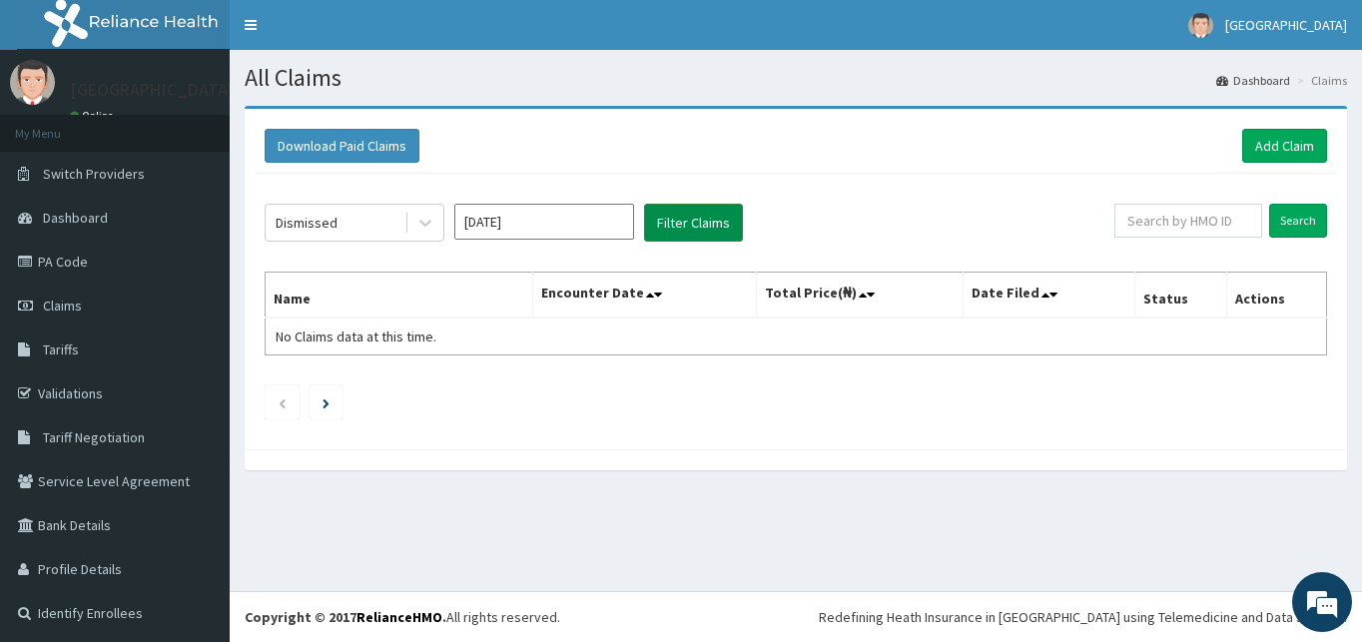
click at [671, 219] on button "Filter Claims" at bounding box center [693, 223] width 99 height 38
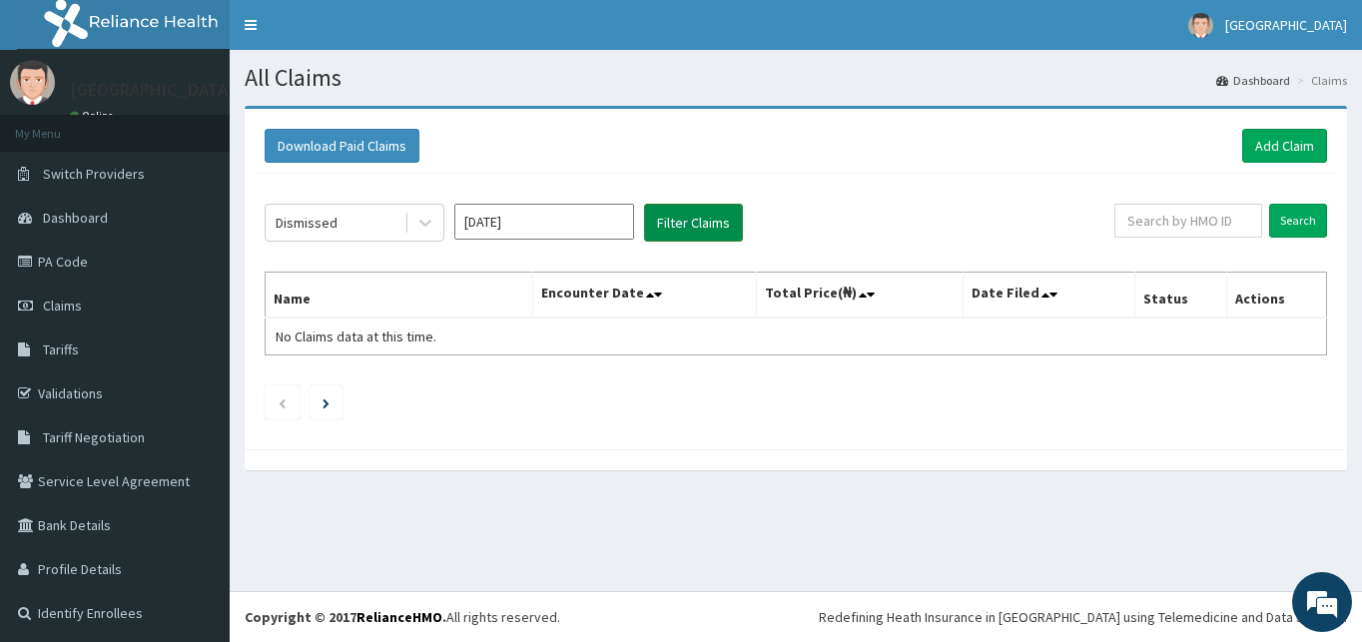
click at [671, 219] on button "Filter Claims" at bounding box center [693, 223] width 99 height 38
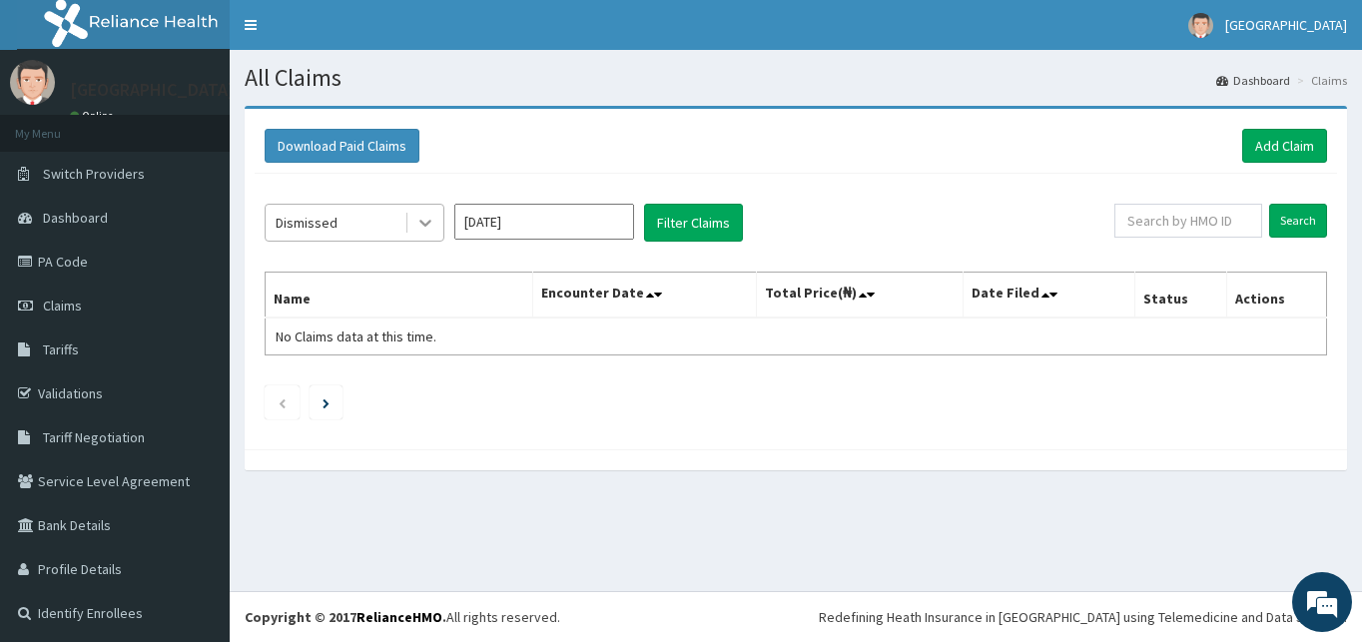
click at [424, 222] on icon at bounding box center [425, 223] width 20 height 20
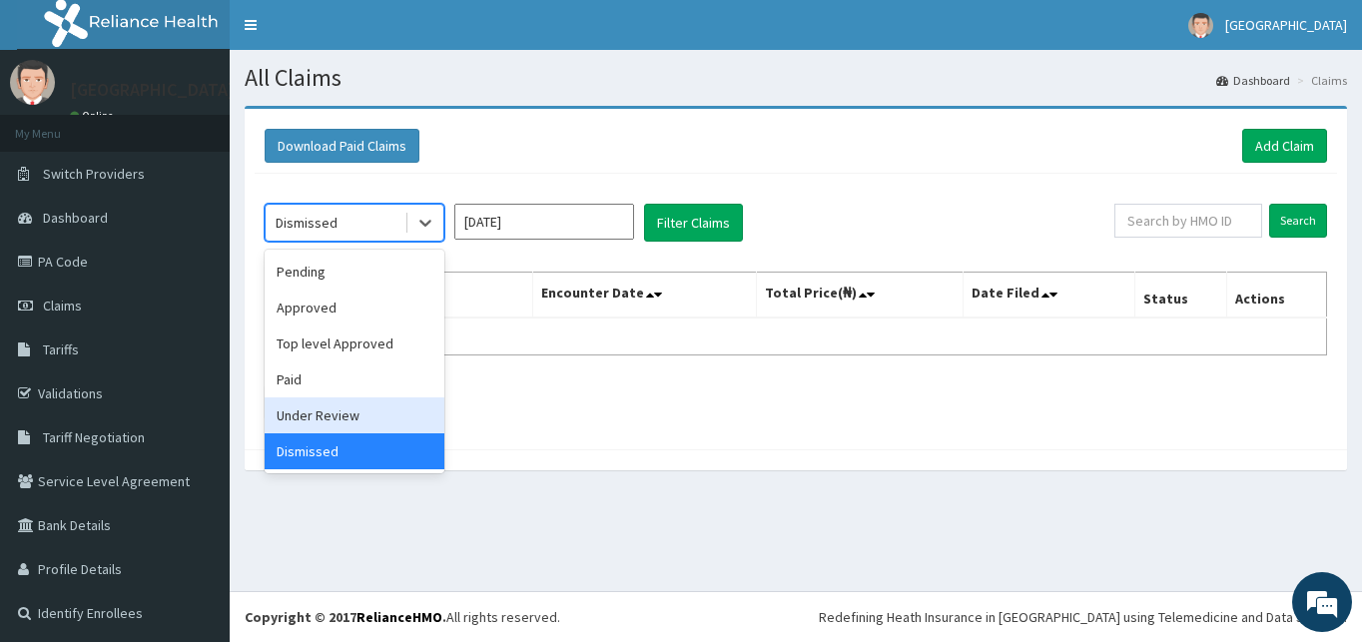
click at [351, 408] on div "Under Review" at bounding box center [355, 415] width 180 height 36
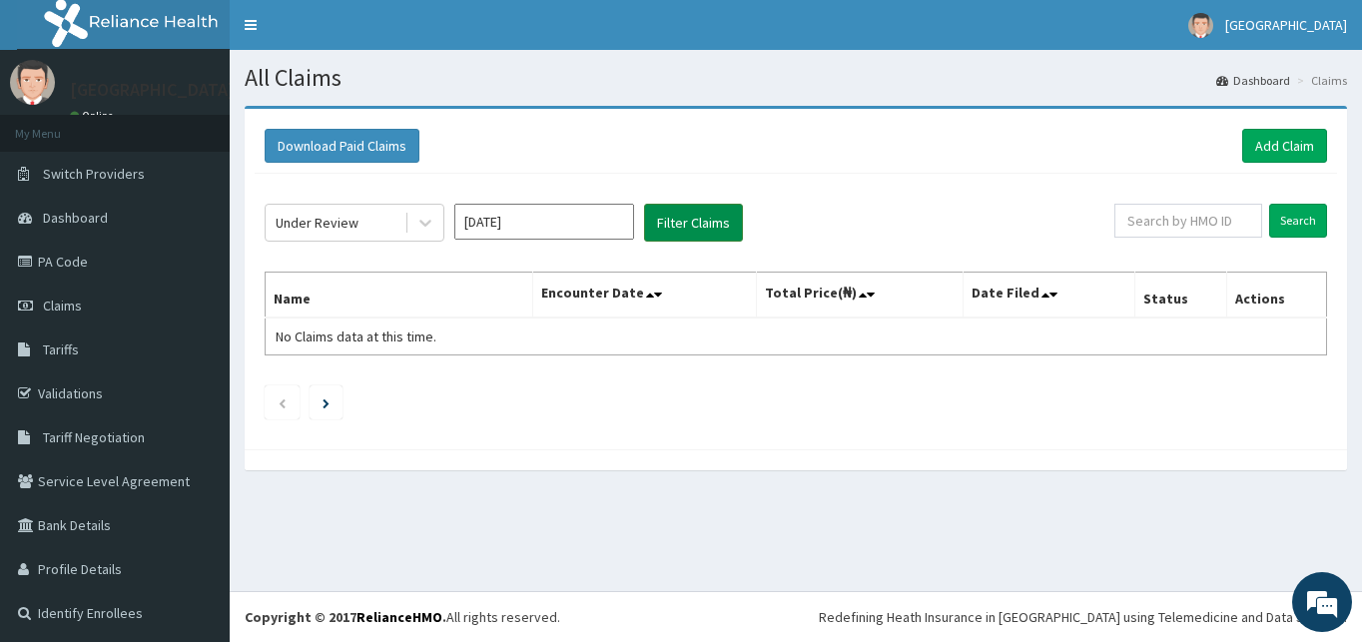
click at [677, 215] on button "Filter Claims" at bounding box center [693, 223] width 99 height 38
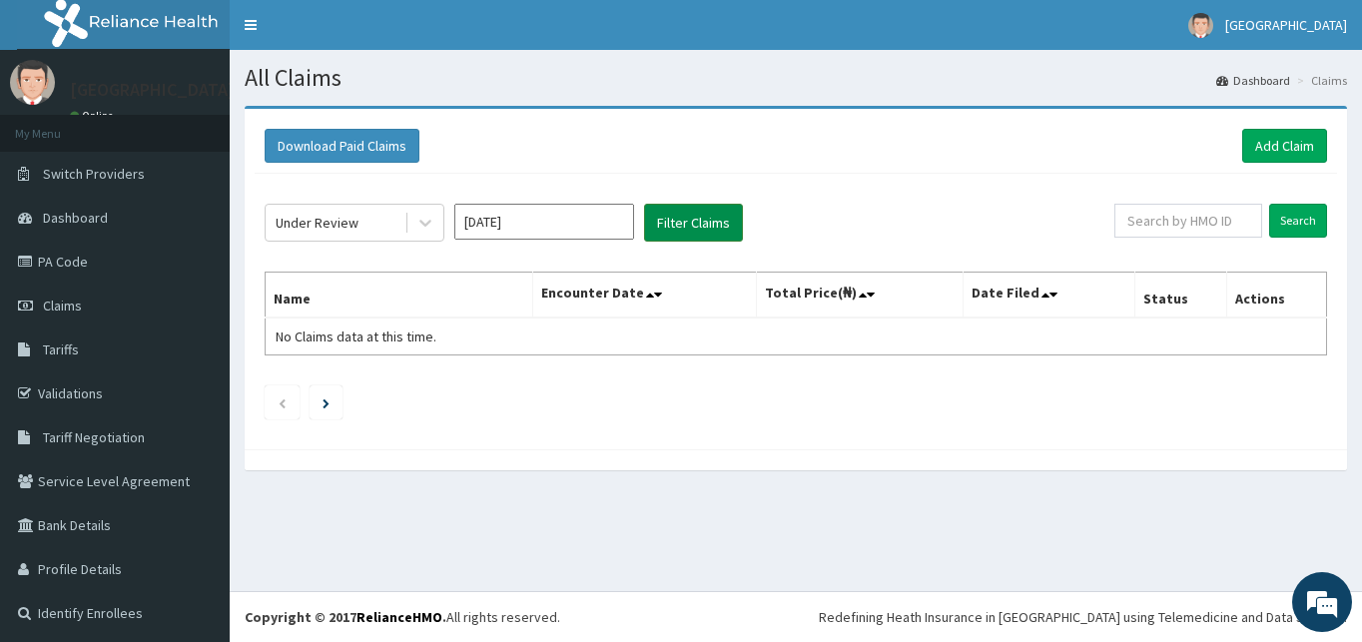
click at [677, 215] on button "Filter Claims" at bounding box center [693, 223] width 99 height 38
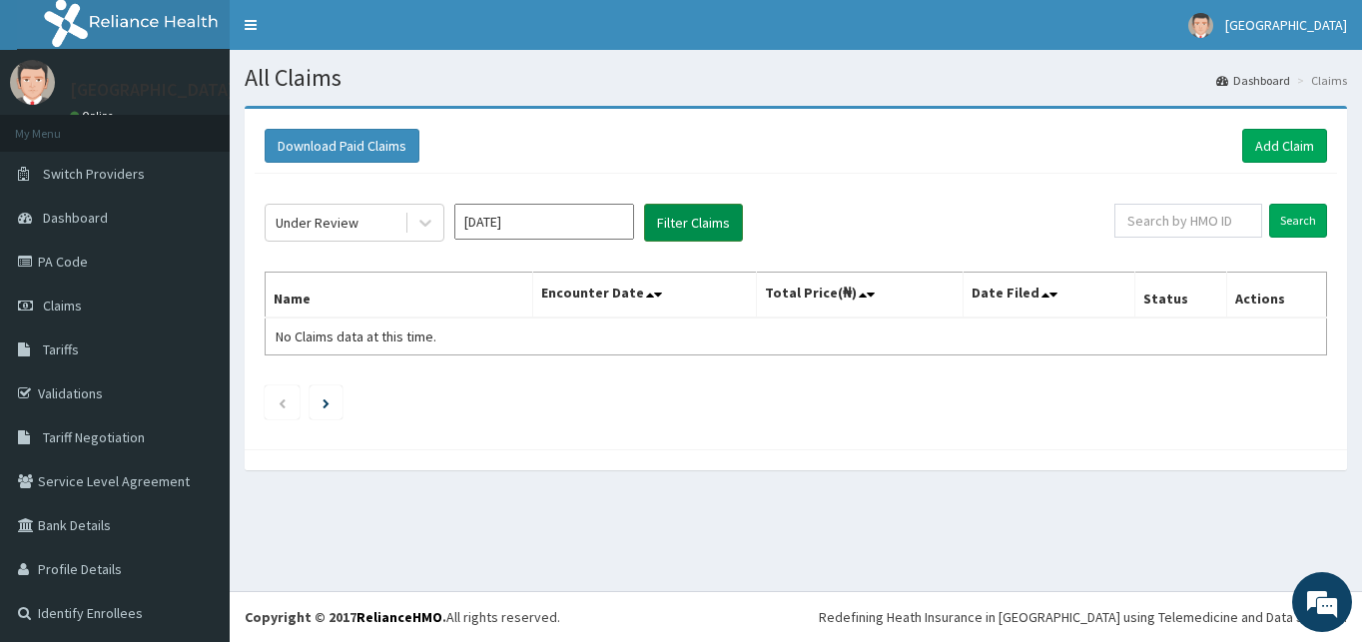
click at [677, 215] on button "Filter Claims" at bounding box center [693, 223] width 99 height 38
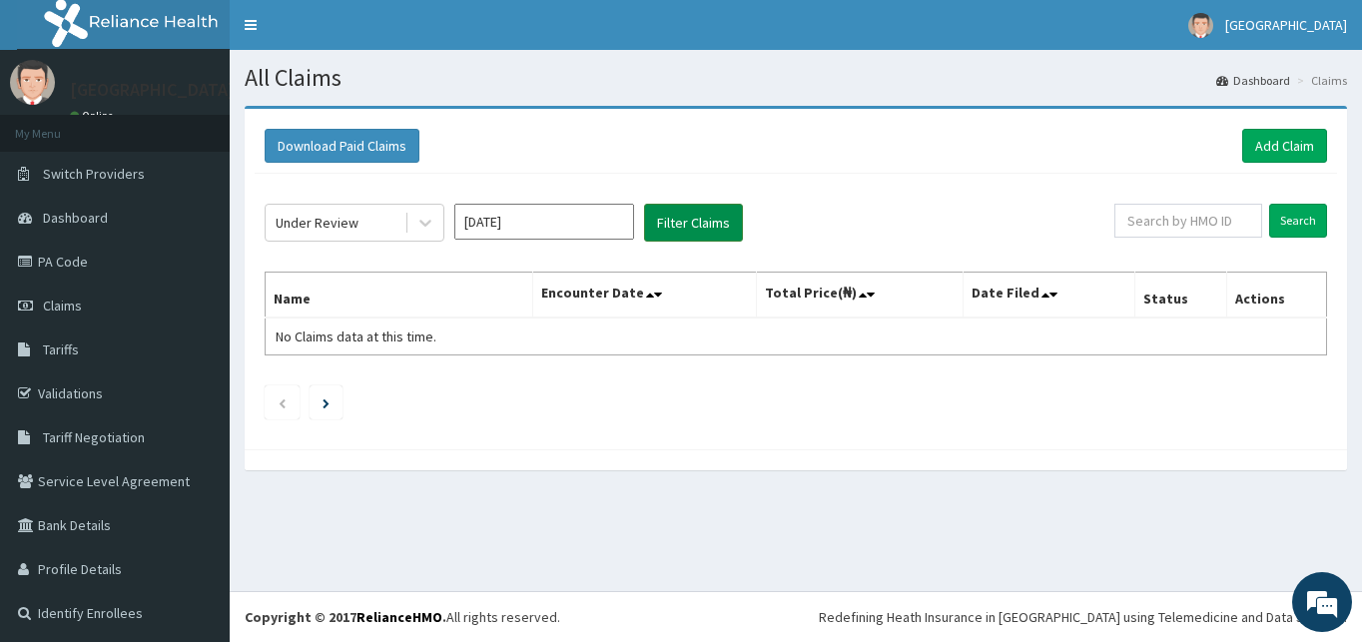
click at [677, 215] on button "Filter Claims" at bounding box center [693, 223] width 99 height 38
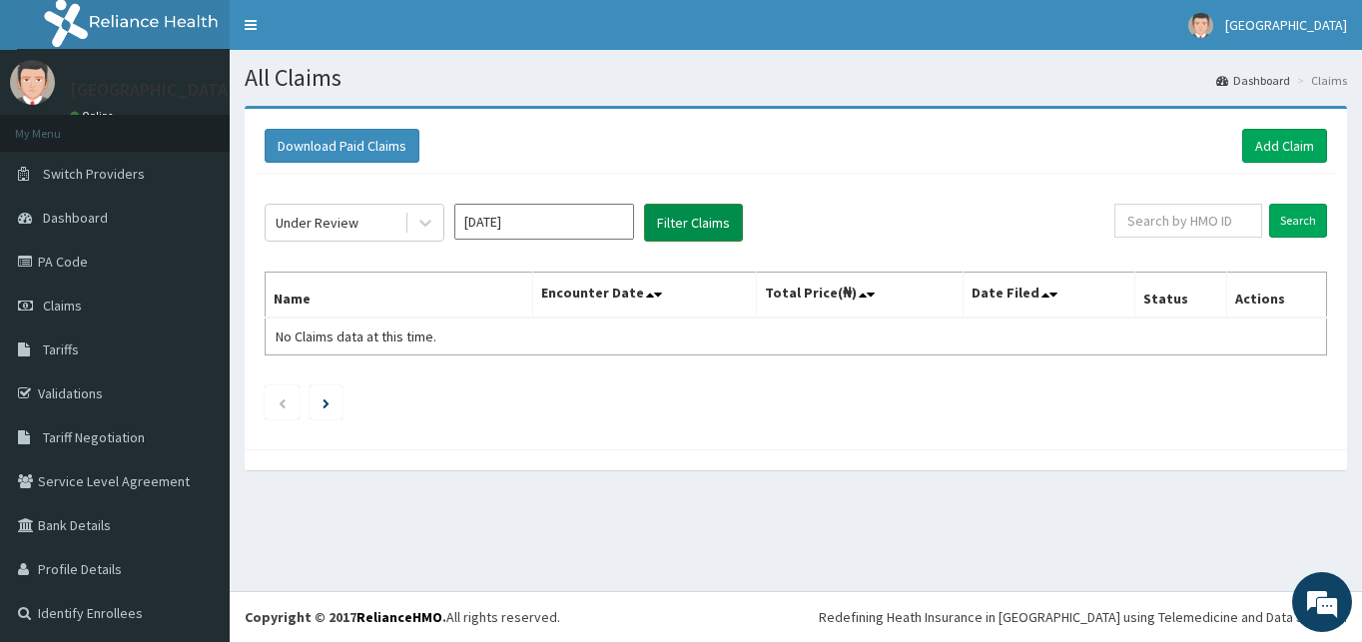
click at [677, 215] on button "Filter Claims" at bounding box center [693, 223] width 99 height 38
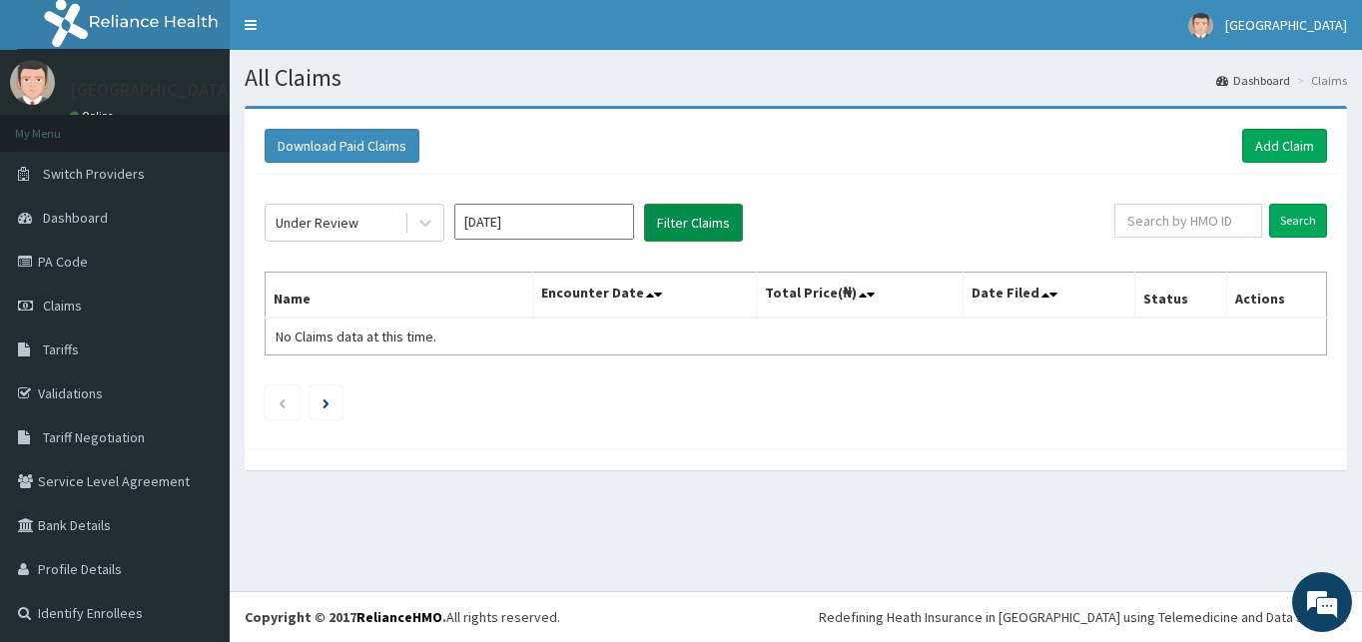
click at [677, 215] on button "Filter Claims" at bounding box center [693, 223] width 99 height 38
click at [685, 221] on button "Filter Claims" at bounding box center [693, 223] width 99 height 38
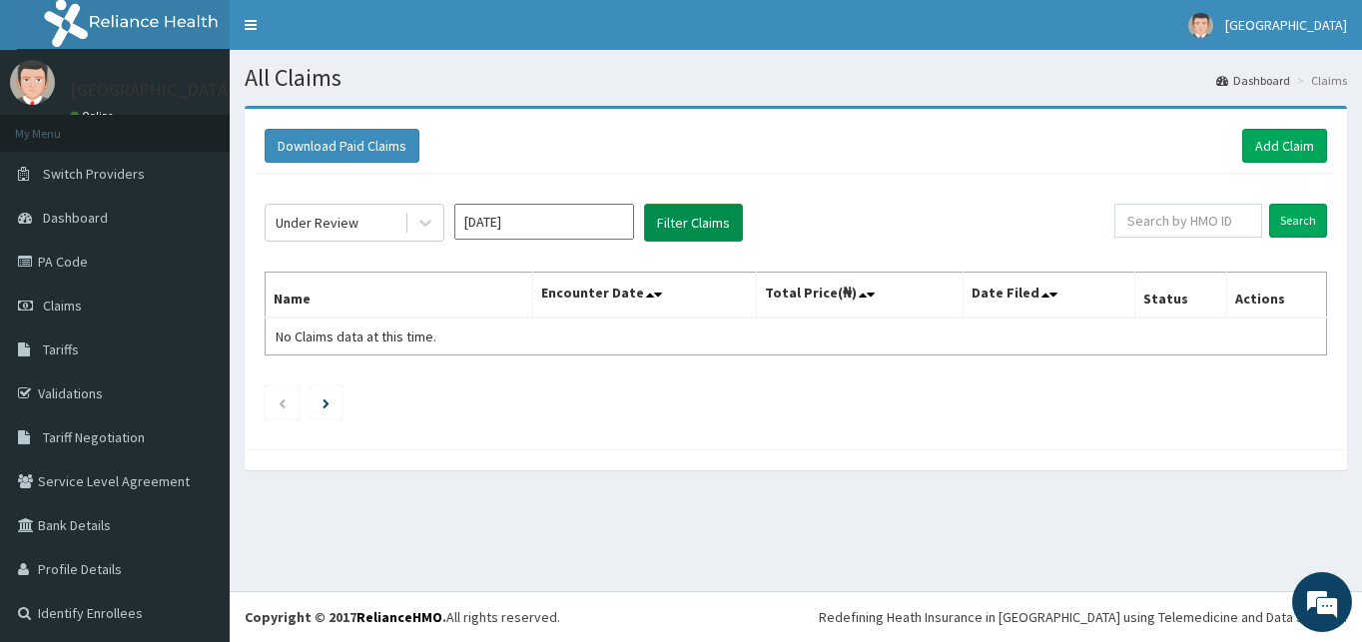
click at [685, 221] on button "Filter Claims" at bounding box center [693, 223] width 99 height 38
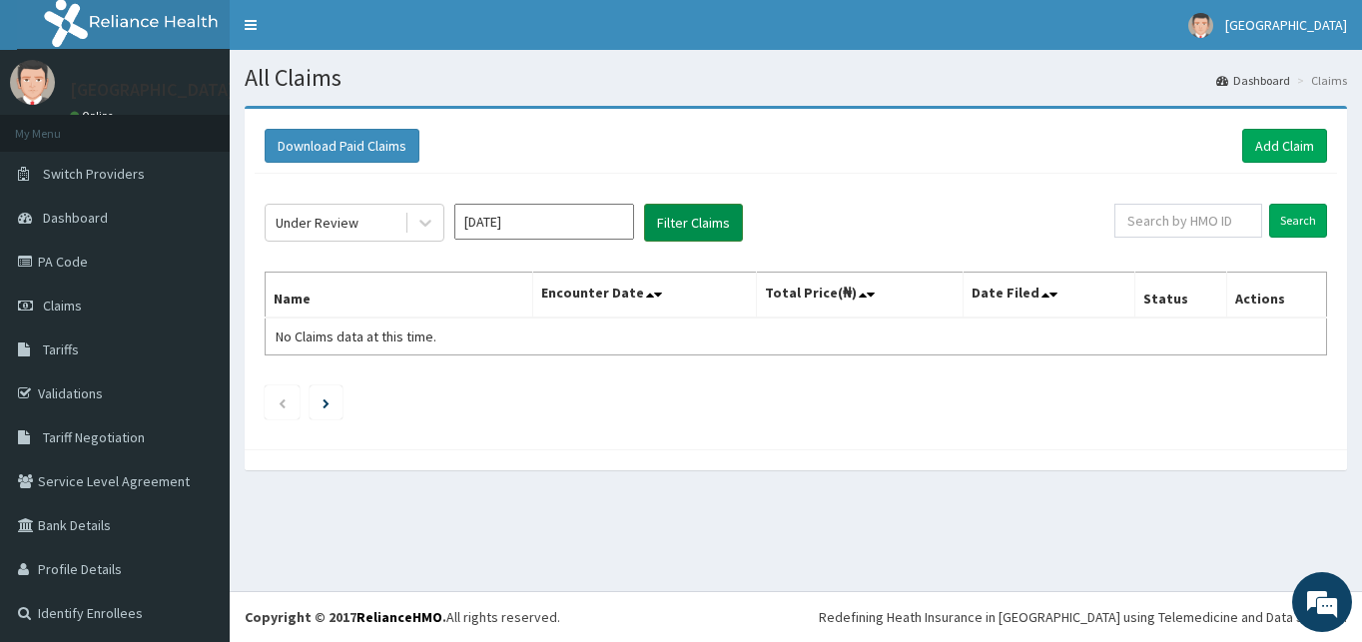
drag, startPoint x: 685, startPoint y: 221, endPoint x: 667, endPoint y: 225, distance: 18.4
click at [667, 225] on button "Filter Claims" at bounding box center [693, 223] width 99 height 38
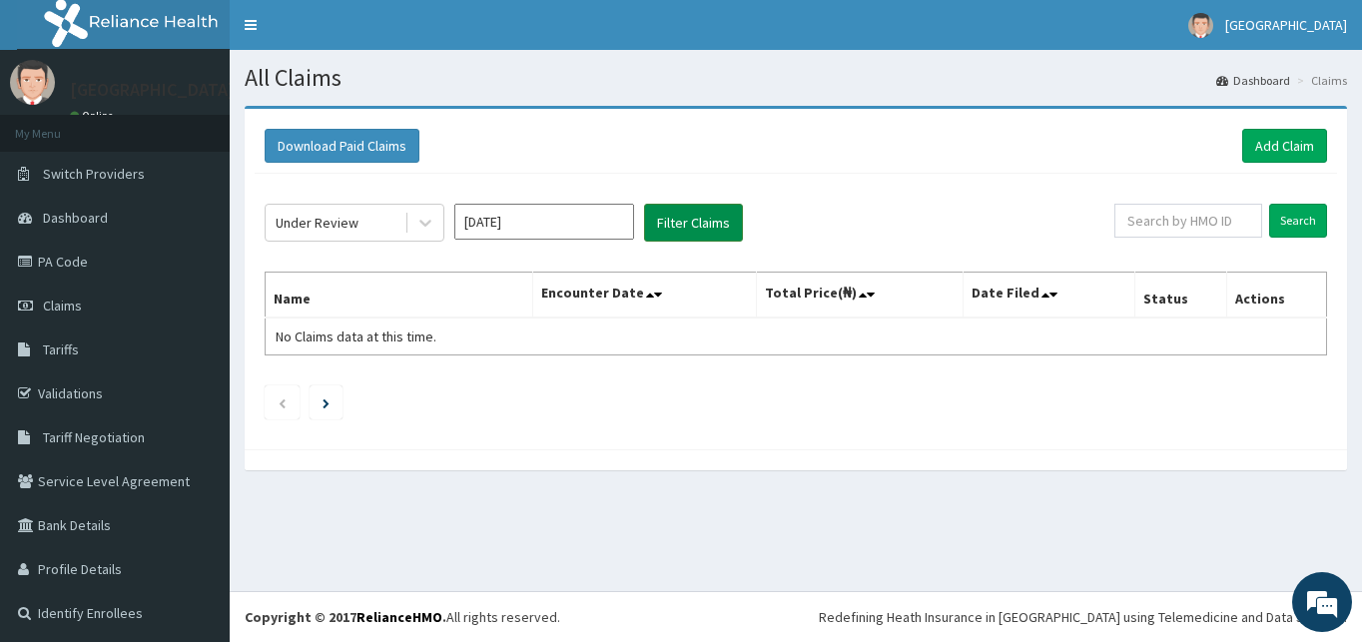
click at [667, 225] on button "Filter Claims" at bounding box center [693, 223] width 99 height 38
click at [660, 228] on button "Filter Claims" at bounding box center [693, 223] width 99 height 38
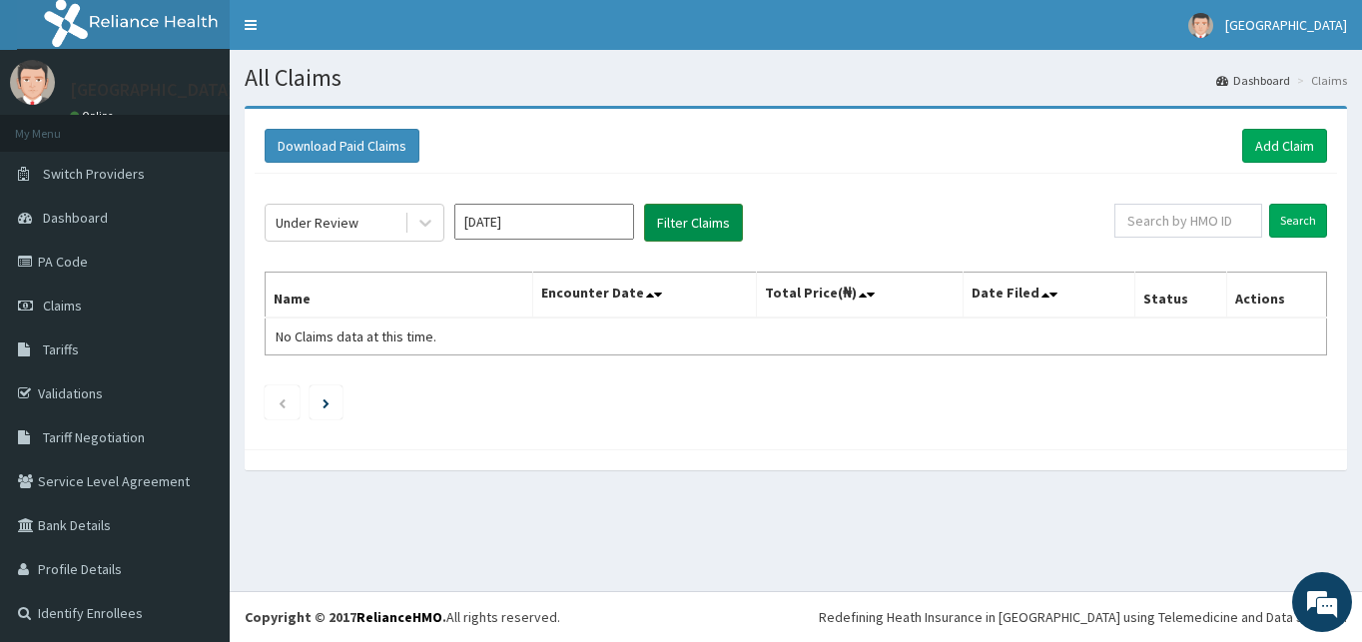
click at [660, 228] on button "Filter Claims" at bounding box center [693, 223] width 99 height 38
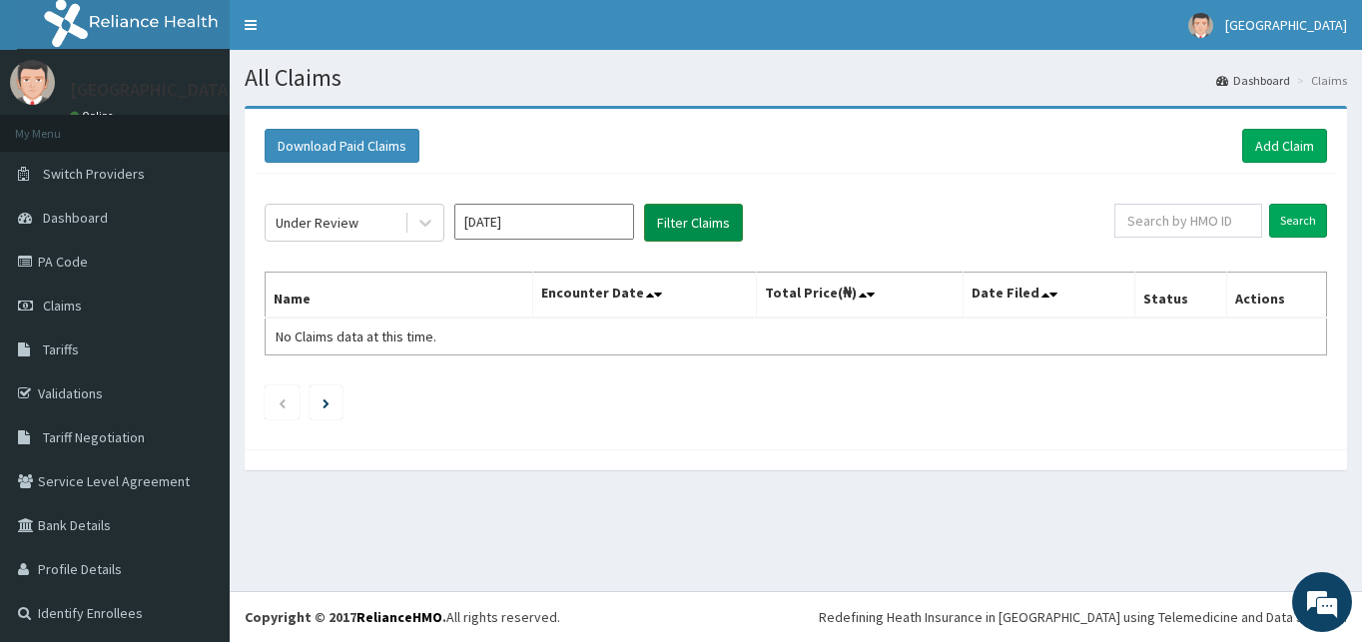
click at [660, 228] on button "Filter Claims" at bounding box center [693, 223] width 99 height 38
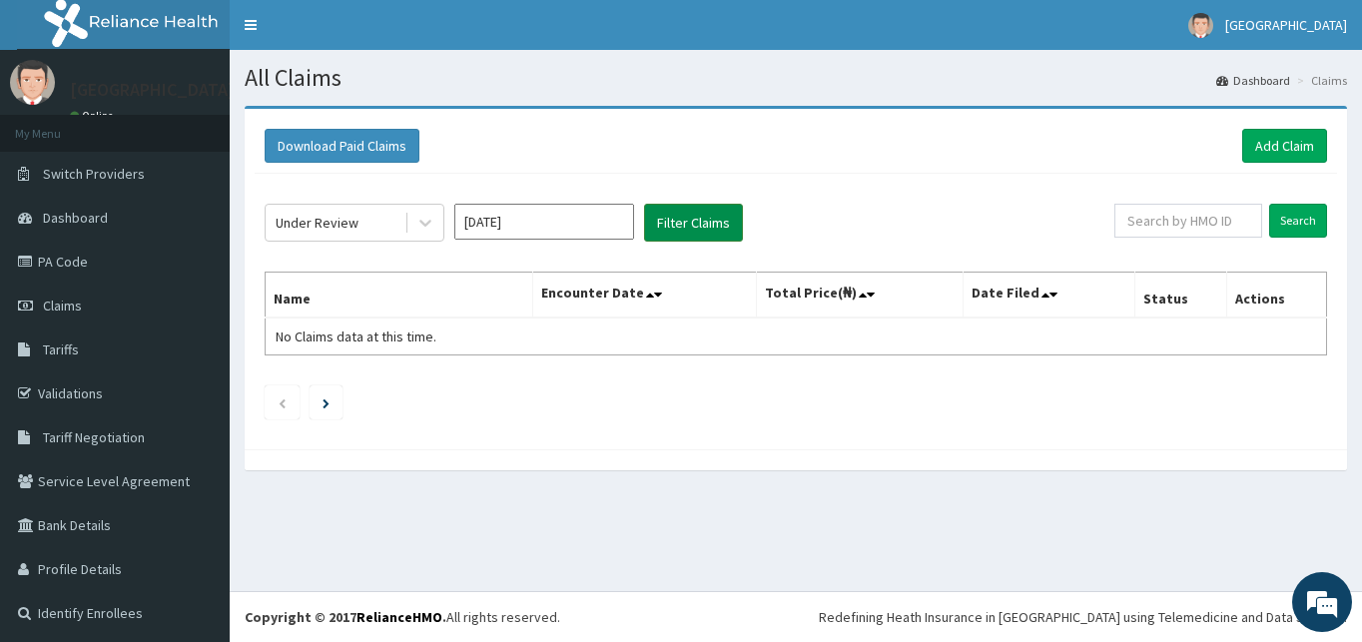
click at [660, 228] on button "Filter Claims" at bounding box center [693, 223] width 99 height 38
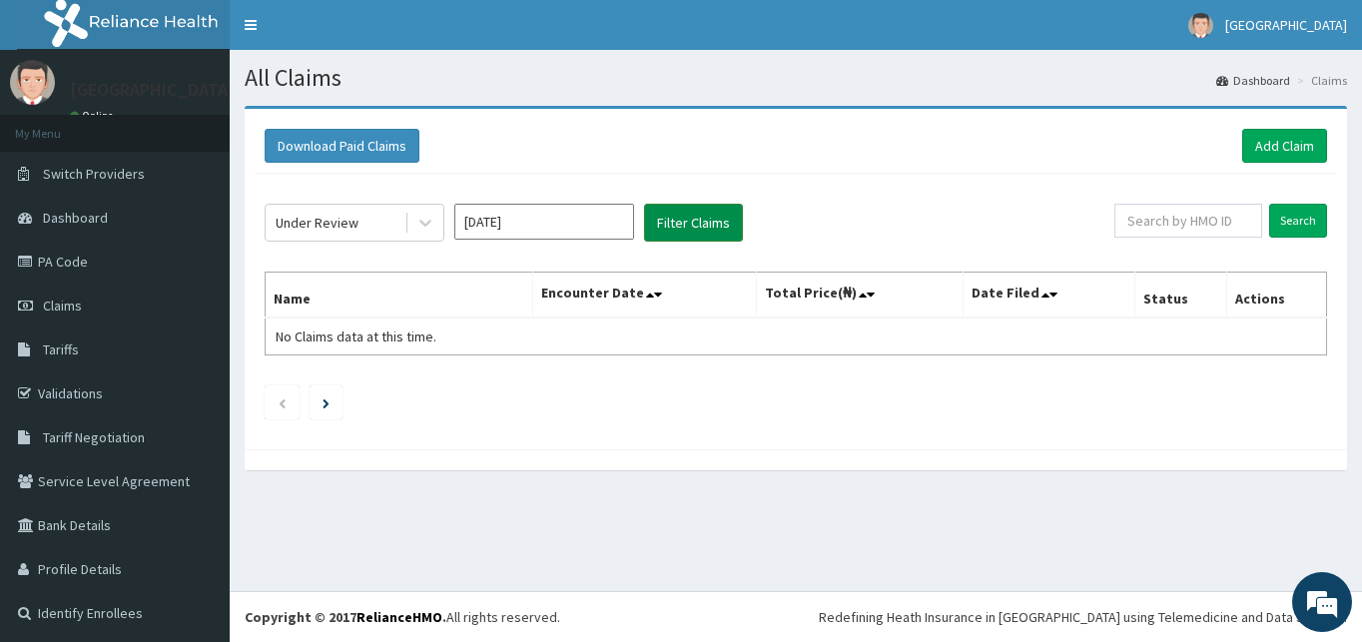
click at [660, 228] on button "Filter Claims" at bounding box center [693, 223] width 99 height 38
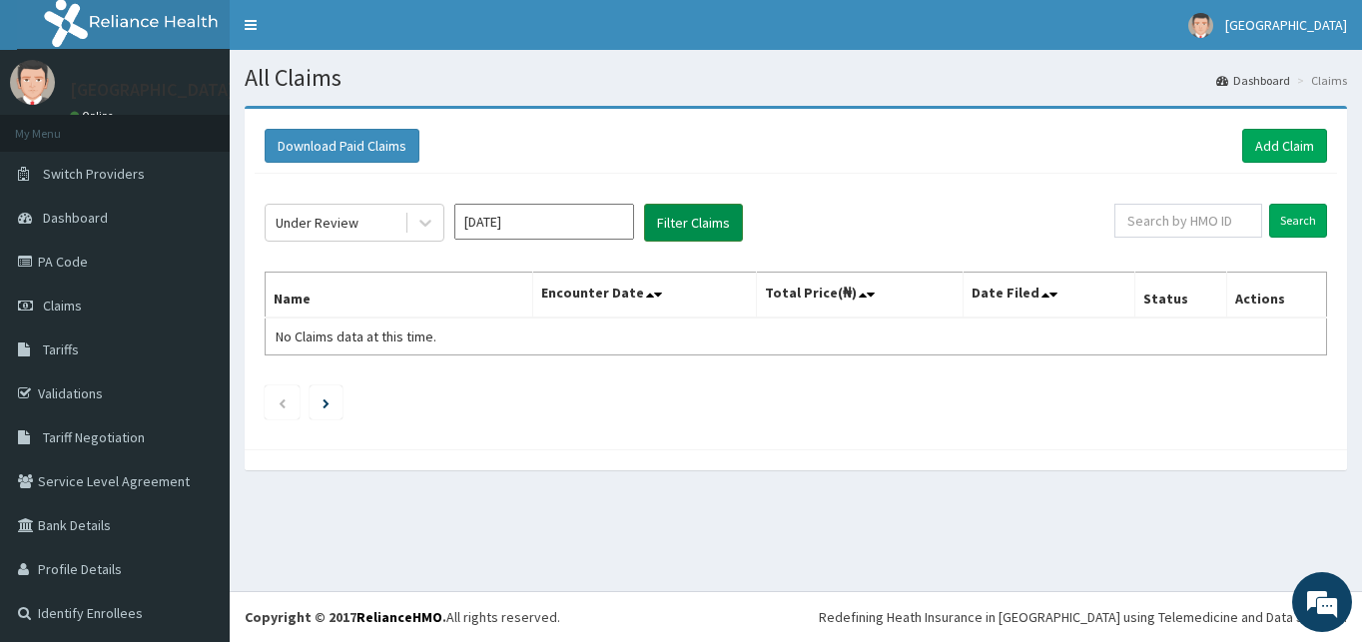
click at [663, 237] on button "Filter Claims" at bounding box center [693, 223] width 99 height 38
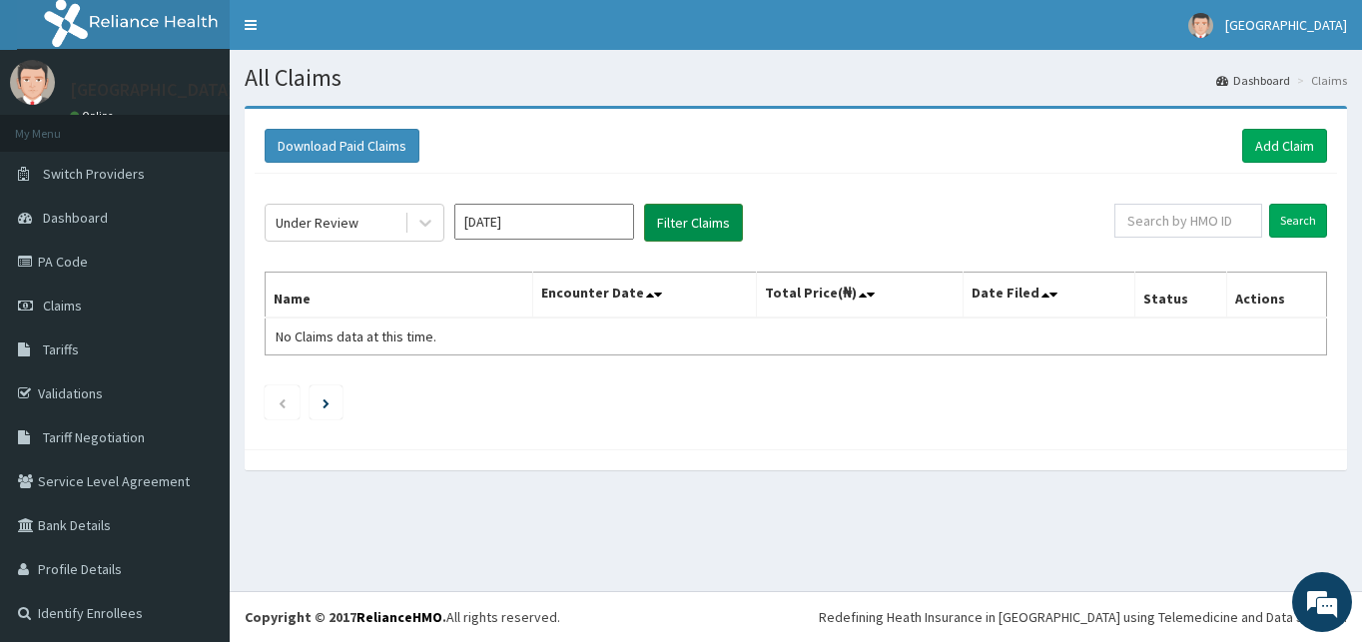
click at [663, 237] on button "Filter Claims" at bounding box center [693, 223] width 99 height 38
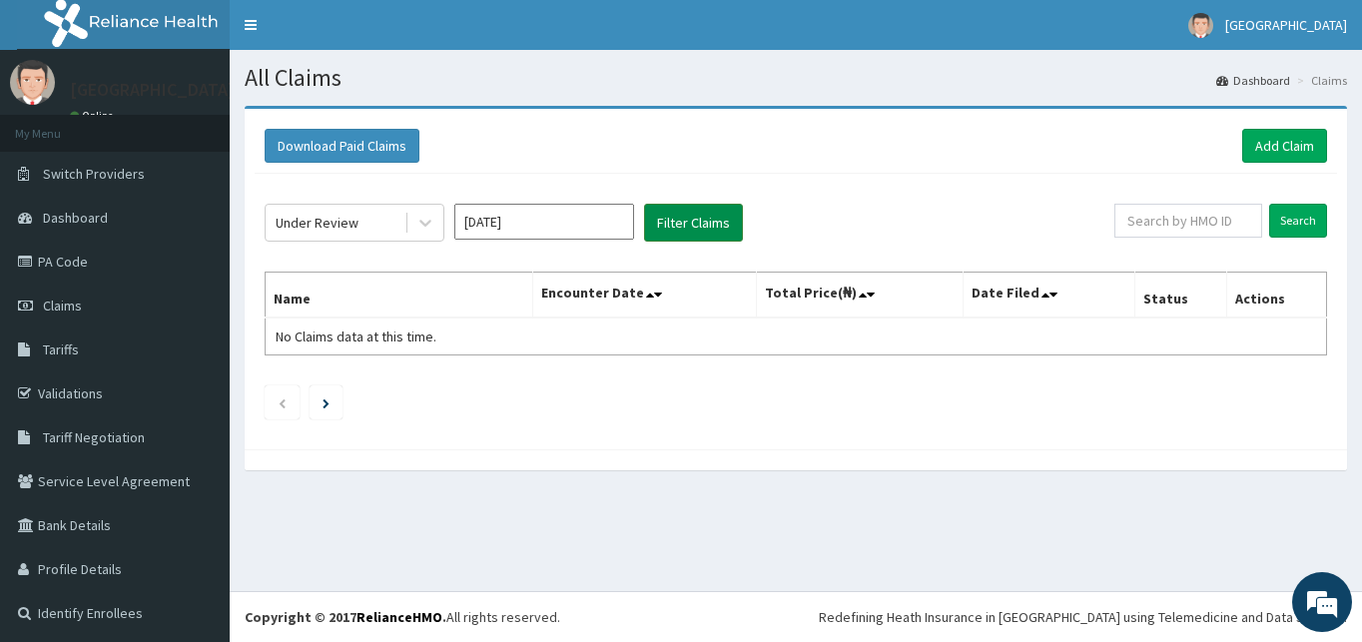
click at [663, 237] on button "Filter Claims" at bounding box center [693, 223] width 99 height 38
drag, startPoint x: 663, startPoint y: 237, endPoint x: 579, endPoint y: 228, distance: 84.4
click at [579, 228] on div "Under Review Oct 2025 Filter Claims" at bounding box center [690, 223] width 850 height 38
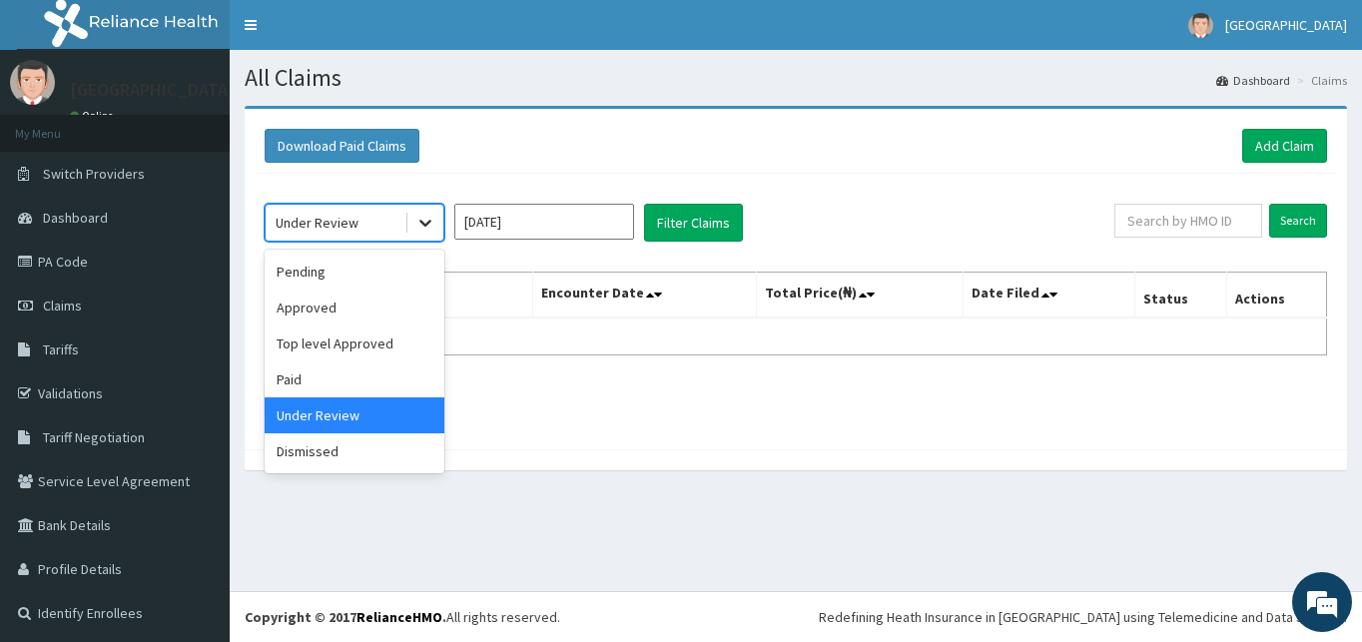
click at [425, 223] on icon at bounding box center [425, 223] width 20 height 20
click at [349, 374] on div "Paid" at bounding box center [355, 380] width 180 height 36
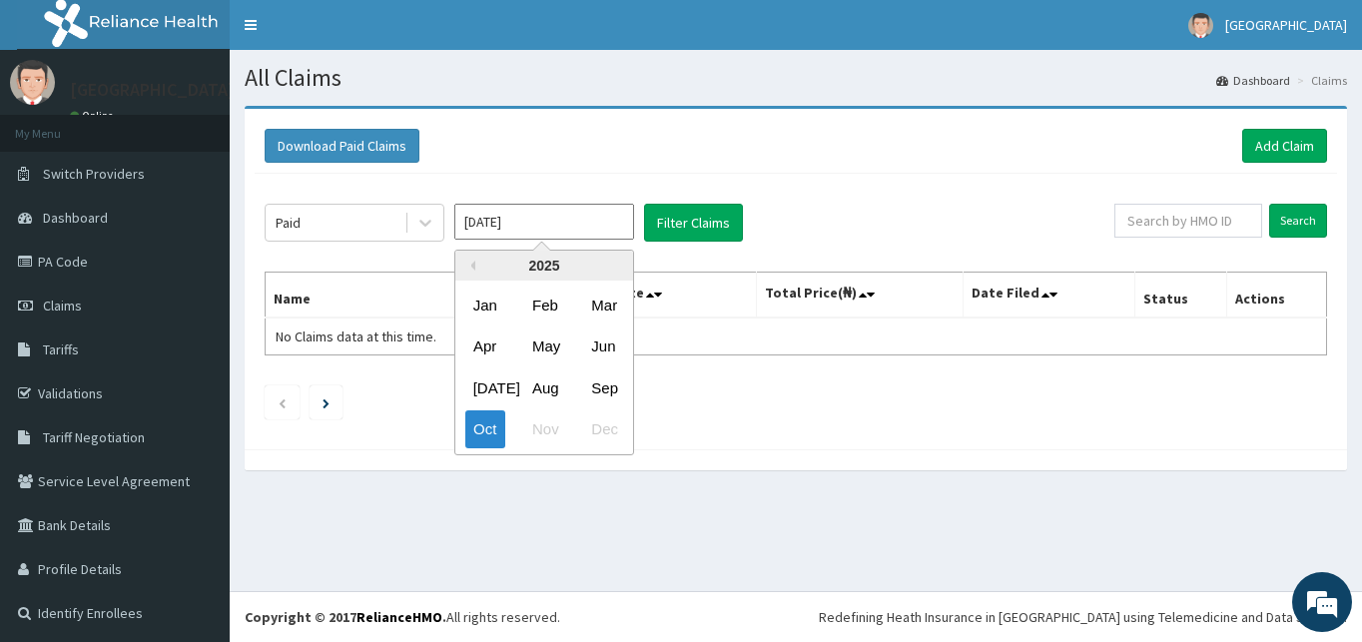
click at [606, 221] on input "[DATE]" at bounding box center [544, 222] width 180 height 36
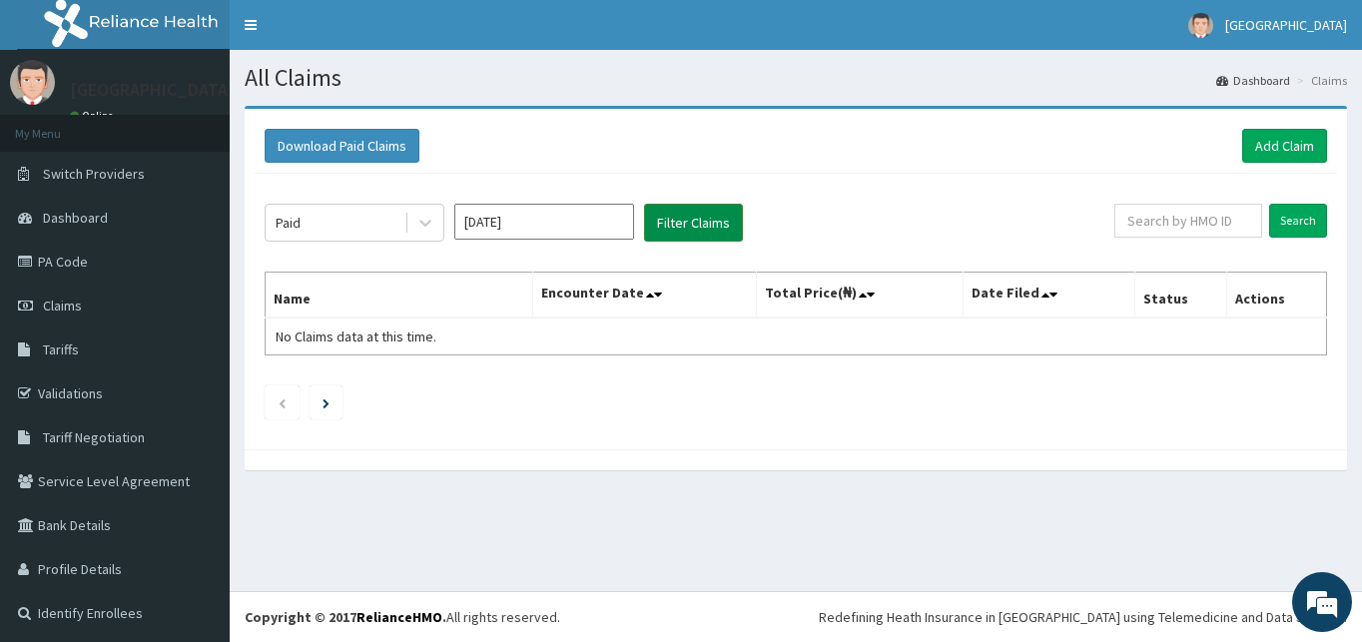
click at [662, 223] on button "Filter Claims" at bounding box center [693, 223] width 99 height 38
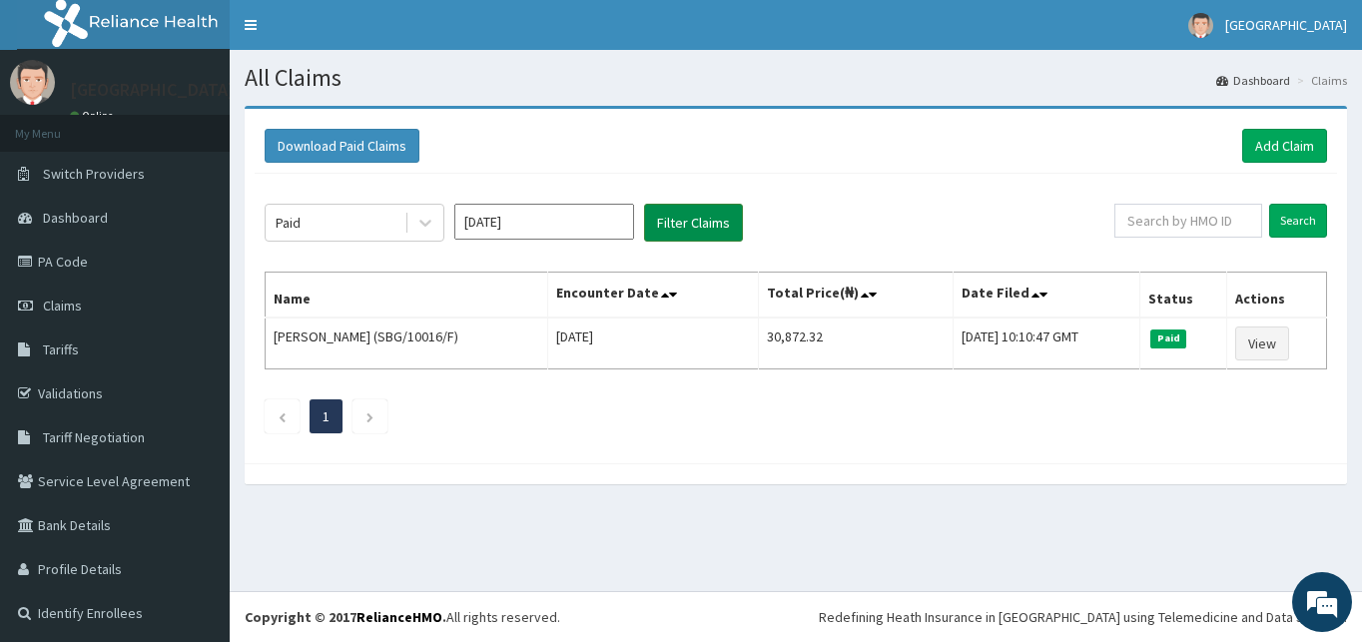
click at [662, 223] on button "Filter Claims" at bounding box center [693, 223] width 99 height 38
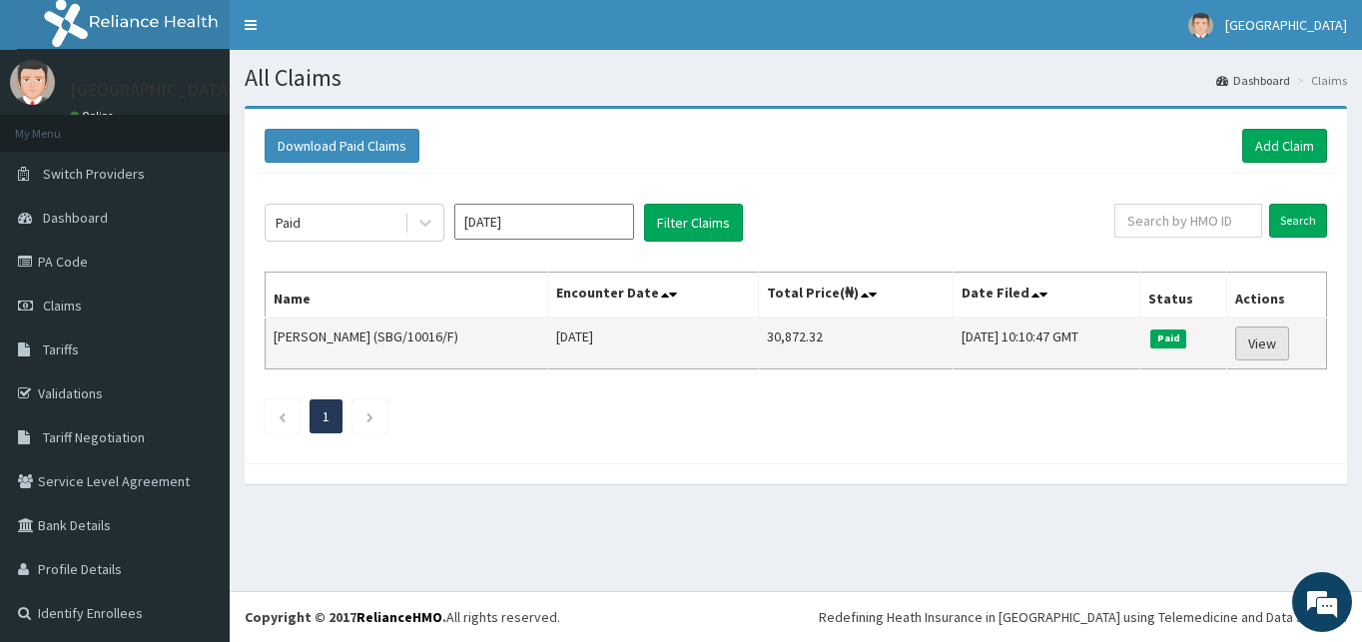
click at [1240, 341] on link "View" at bounding box center [1262, 344] width 54 height 34
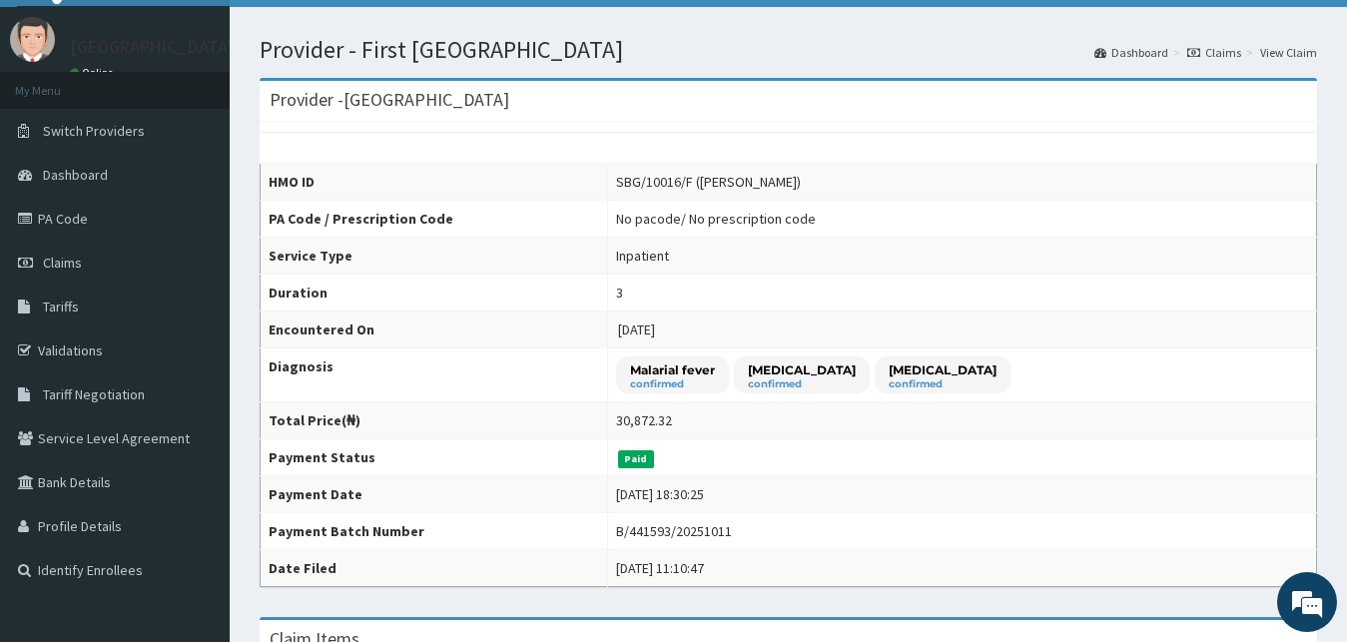
scroll to position [39, 0]
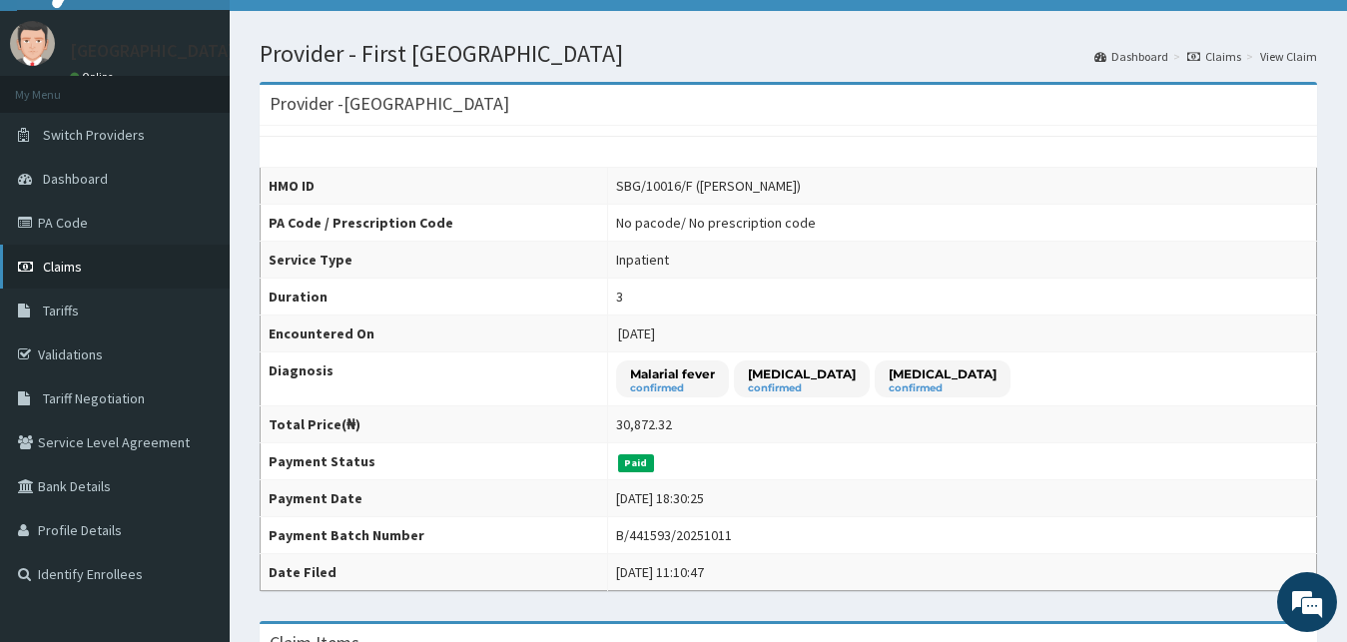
click at [138, 273] on link "Claims" at bounding box center [115, 267] width 230 height 44
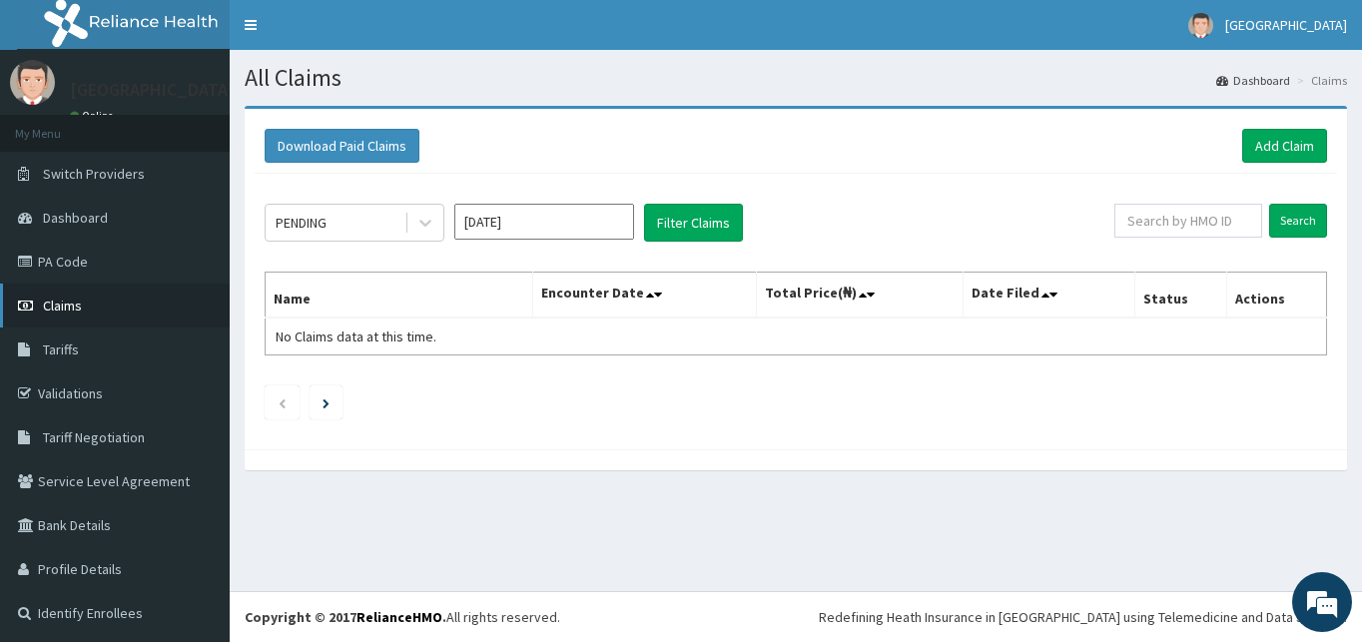
click at [69, 311] on span "Claims" at bounding box center [62, 306] width 39 height 18
click at [90, 311] on link "Claims" at bounding box center [115, 306] width 230 height 44
